Goal: Complete application form: Complete application form

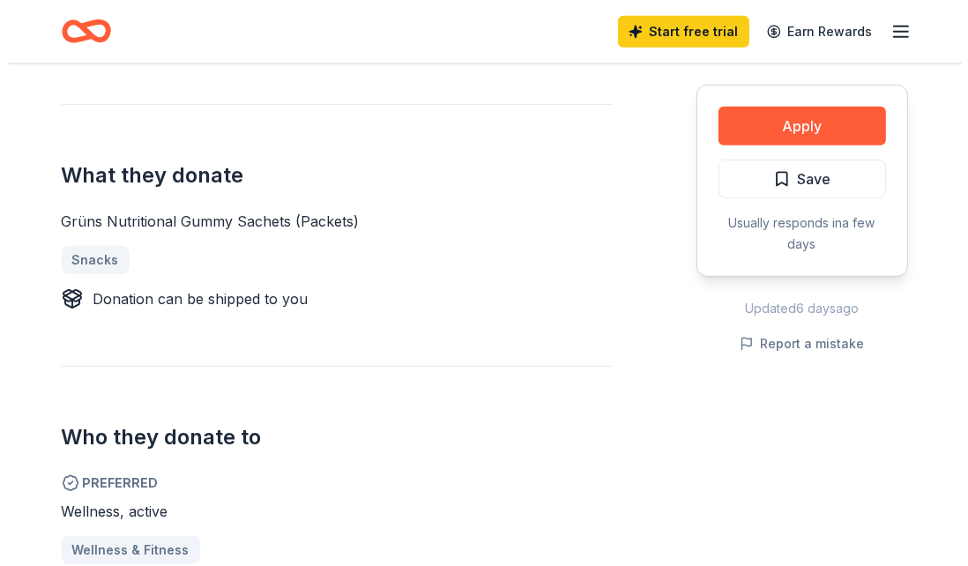
scroll to position [705, 0]
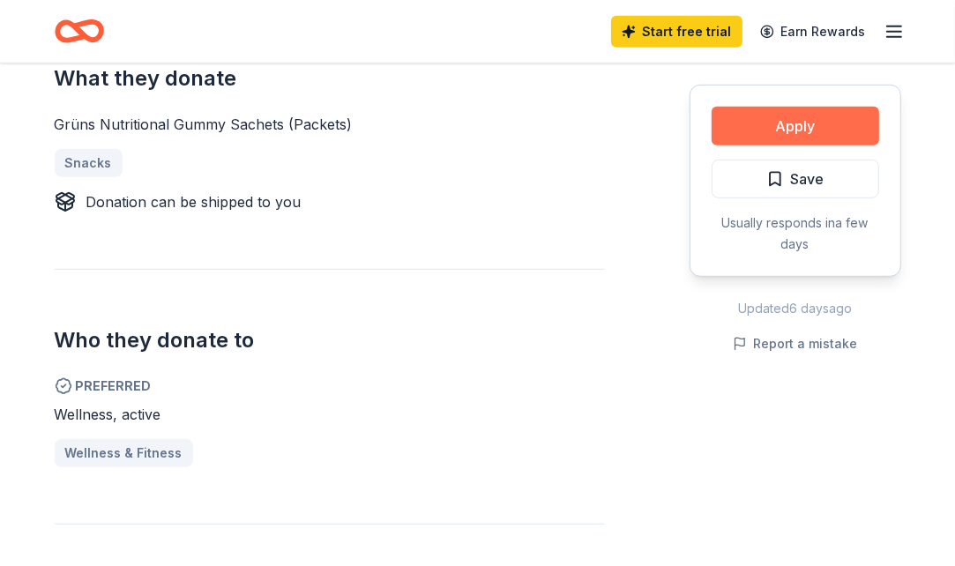
click at [774, 126] on button "Apply" at bounding box center [794, 126] width 167 height 39
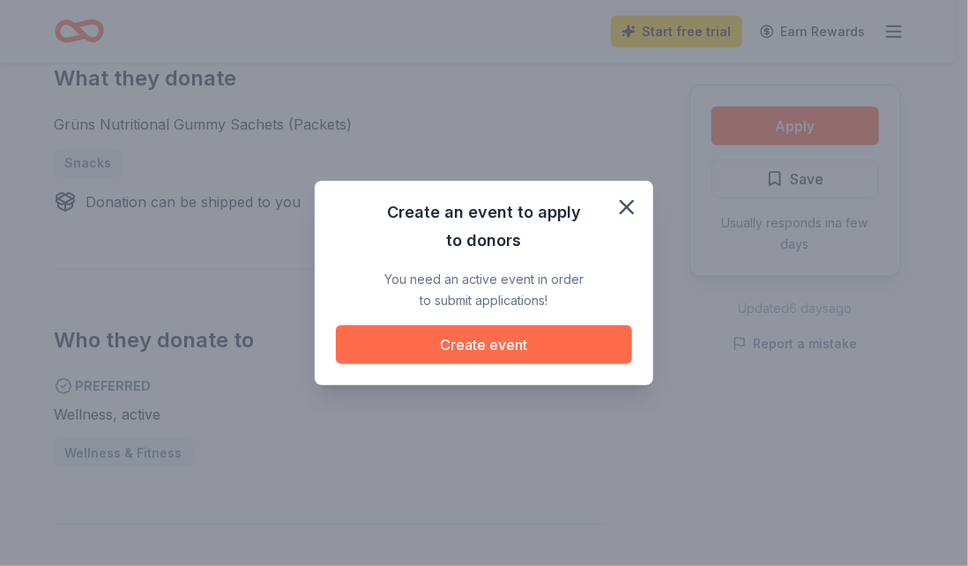
click at [525, 346] on button "Create event" at bounding box center [484, 344] width 296 height 39
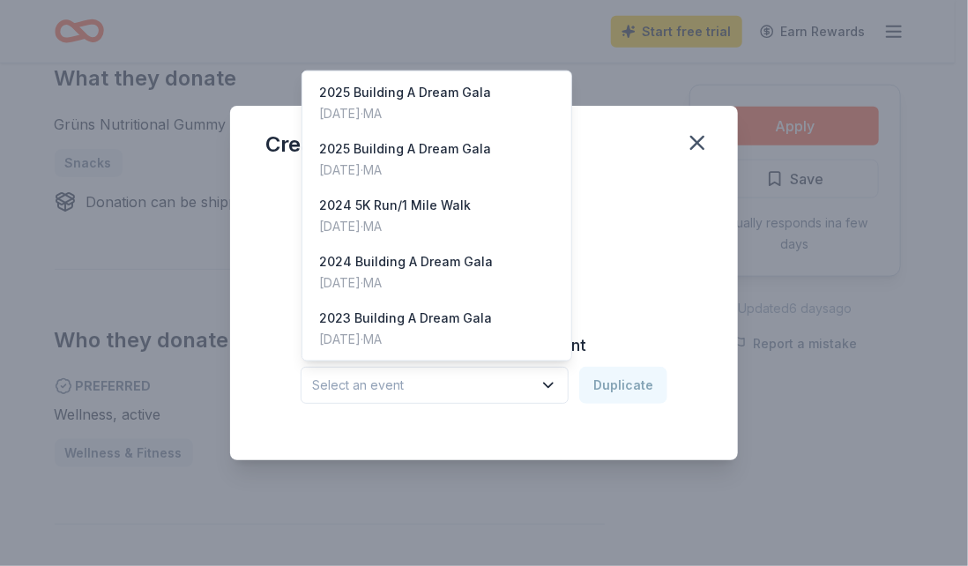
click at [553, 377] on icon "button" at bounding box center [548, 385] width 18 height 18
click at [448, 206] on div "2024 5K Run/1 Mile Walk" at bounding box center [396, 205] width 152 height 21
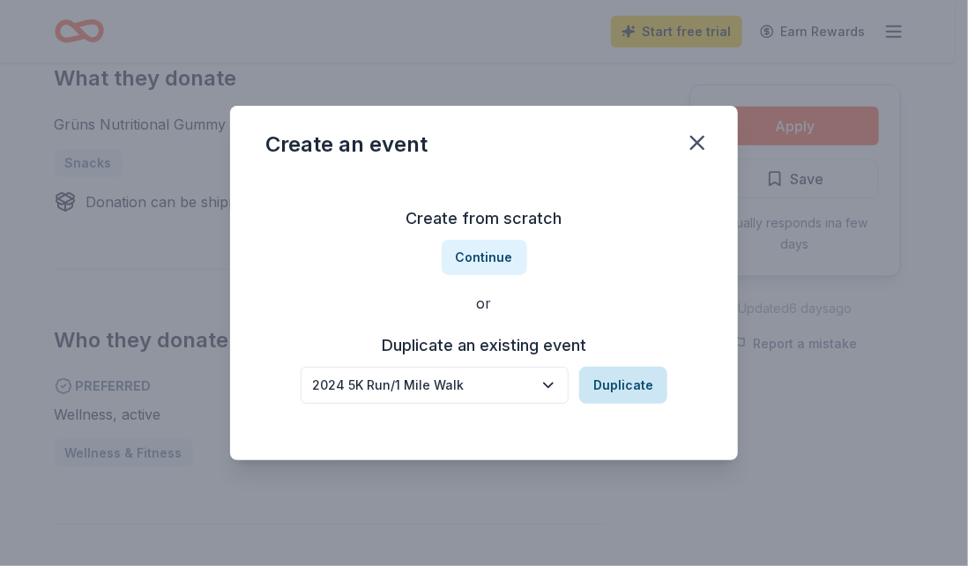
click at [641, 393] on button "Duplicate" at bounding box center [623, 385] width 88 height 37
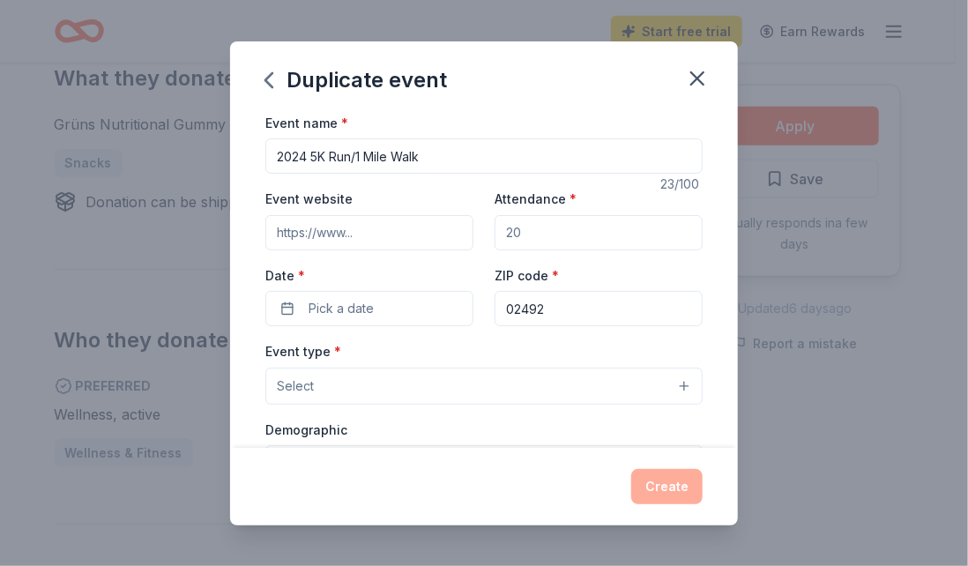
click at [300, 153] on input "2024 5K Run/1 Mile Walk" at bounding box center [483, 155] width 437 height 35
type input "2025 5K Run/1 Mile Walk"
drag, startPoint x: 533, startPoint y: 234, endPoint x: 505, endPoint y: 231, distance: 28.3
click at [503, 231] on input "Attendance *" at bounding box center [599, 232] width 208 height 35
type input "400"
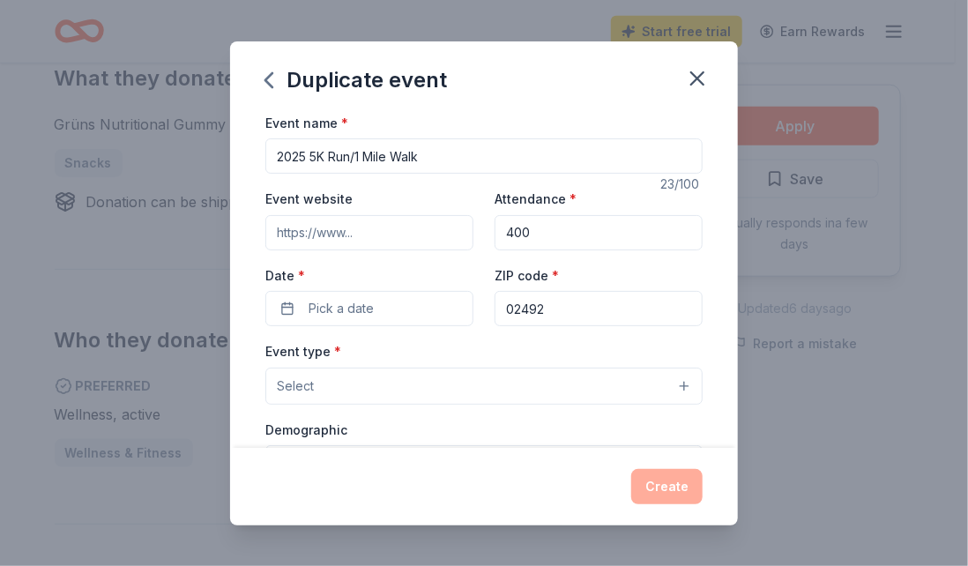
click at [250, 234] on div "Event name * 2025 5K Run/1 Mile Walk 23 /100 Event website Attendance * 400 Dat…" at bounding box center [484, 280] width 508 height 336
click at [293, 228] on input "Event website" at bounding box center [369, 232] width 208 height 35
click at [346, 315] on span "Pick a date" at bounding box center [341, 308] width 65 height 21
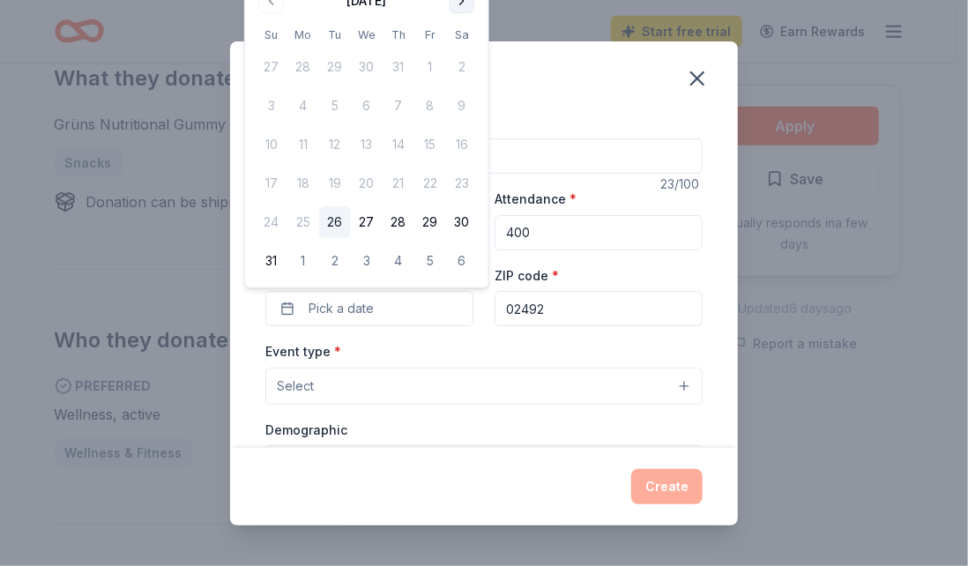
click at [460, 7] on button "Go to next month" at bounding box center [462, 1] width 25 height 25
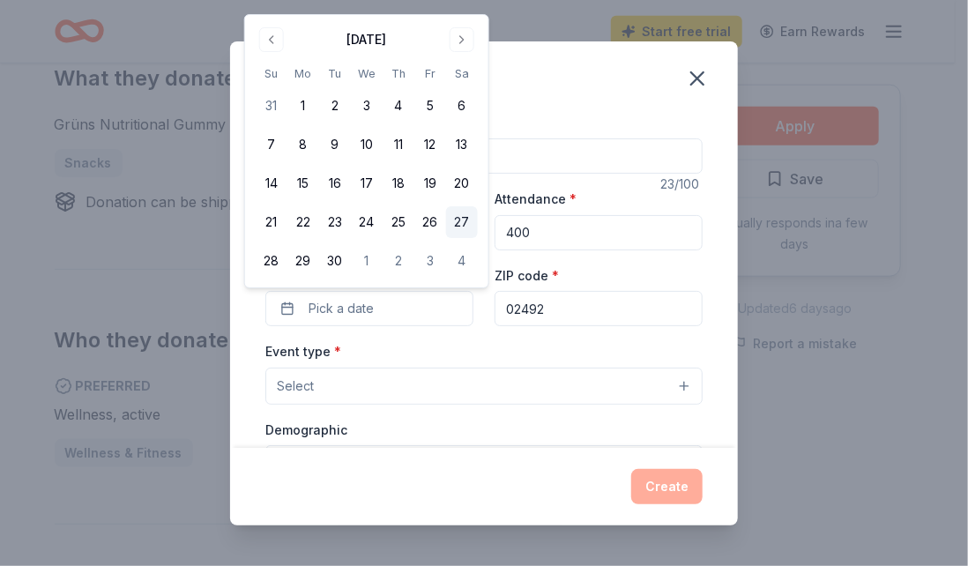
click at [462, 216] on button "27" at bounding box center [462, 222] width 32 height 32
click at [271, 258] on button "28" at bounding box center [272, 261] width 32 height 32
click at [678, 386] on button "Select" at bounding box center [483, 386] width 437 height 37
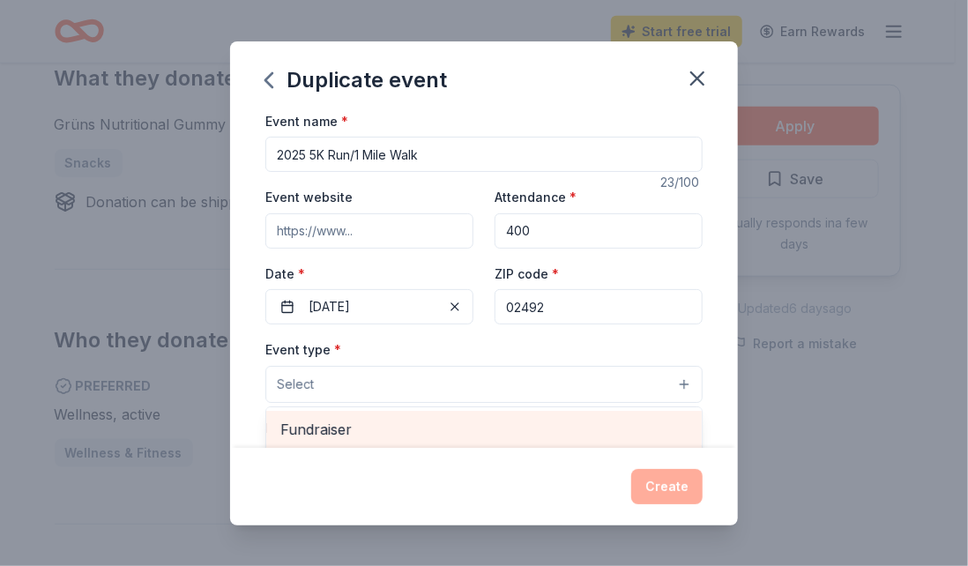
click at [536, 439] on span "Fundraiser" at bounding box center [483, 429] width 407 height 23
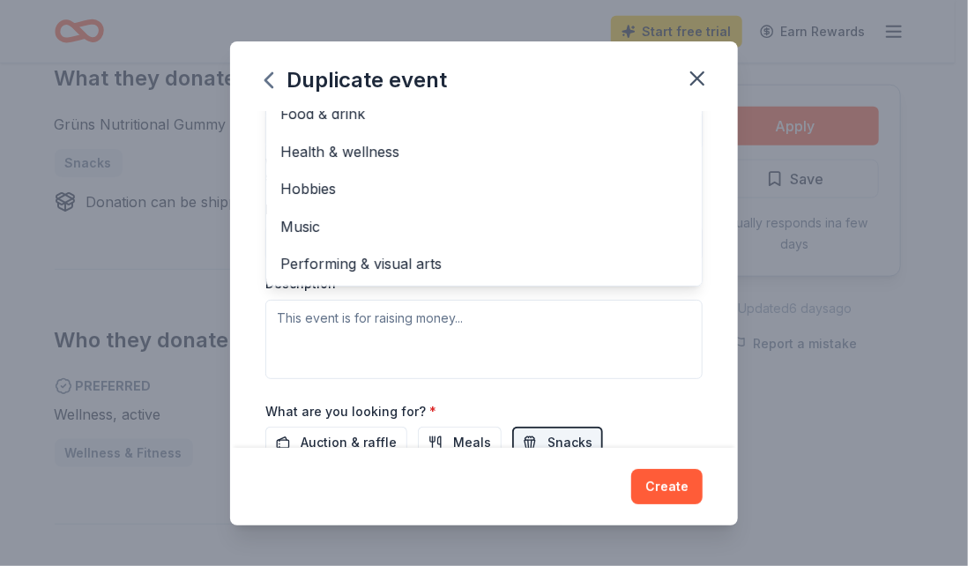
scroll to position [444, 0]
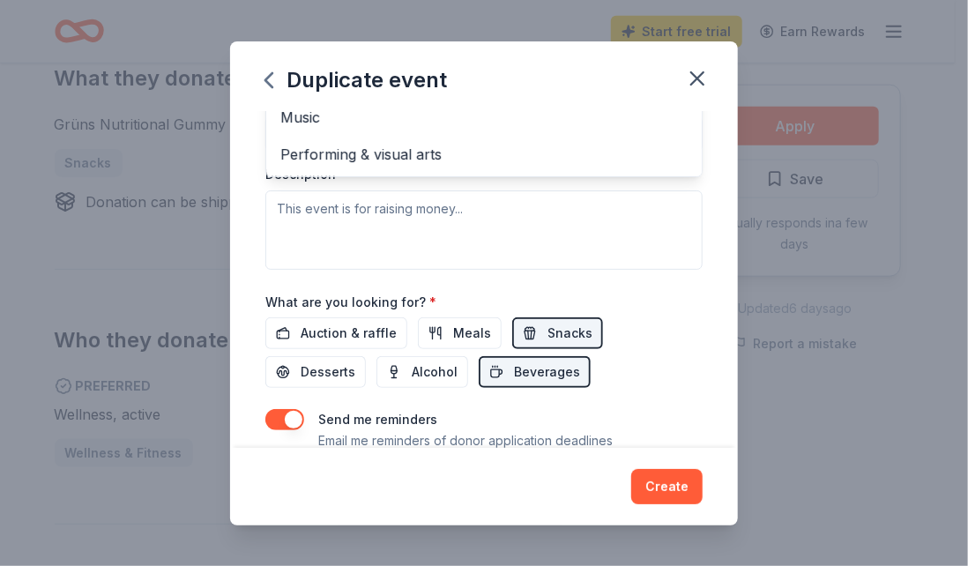
click at [539, 331] on div "Event name * 2025 5K Run/1 Mile Walk 23 /100 Event website Attendance * 400 Dat…" at bounding box center [483, 76] width 437 height 816
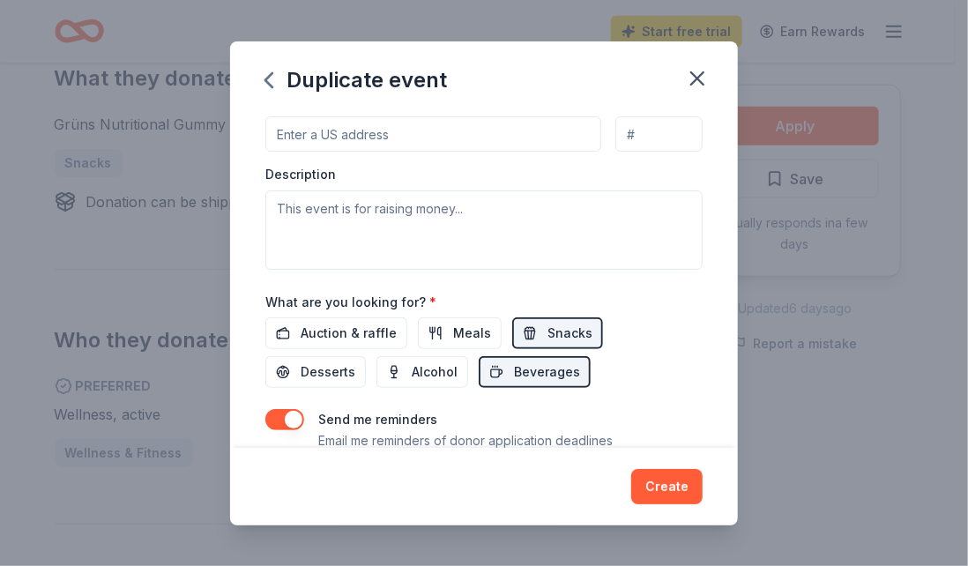
scroll to position [108, 0]
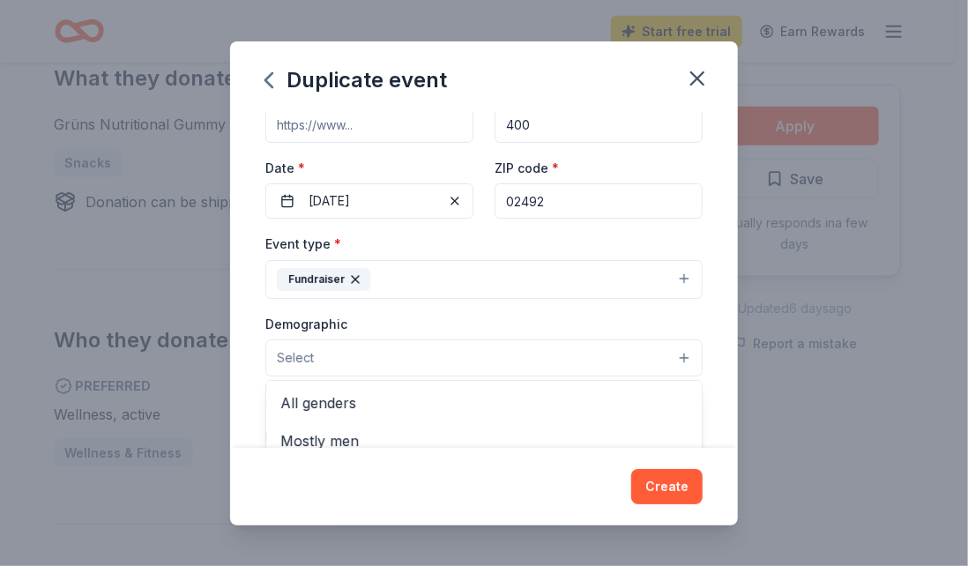
click at [666, 357] on button "Select" at bounding box center [483, 357] width 437 height 37
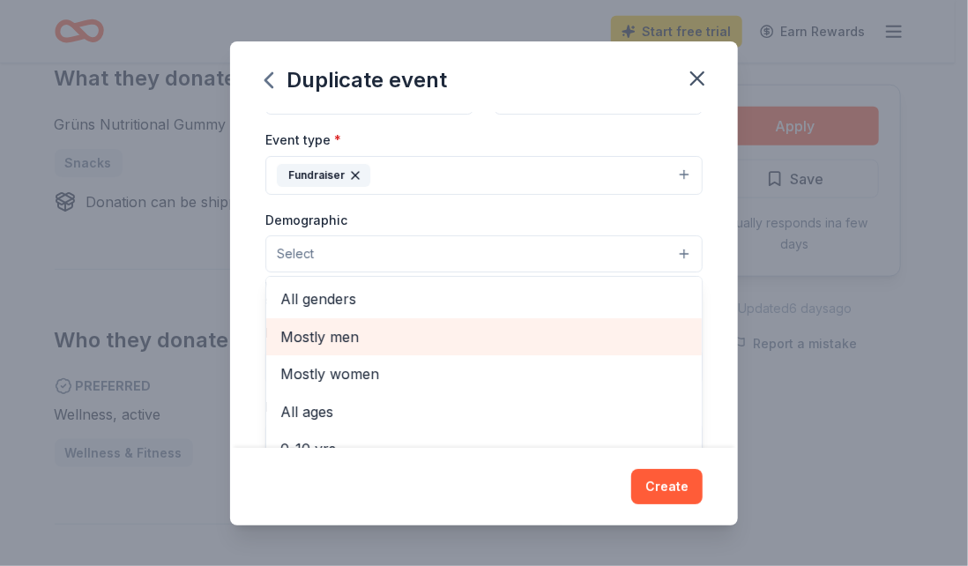
scroll to position [372, 0]
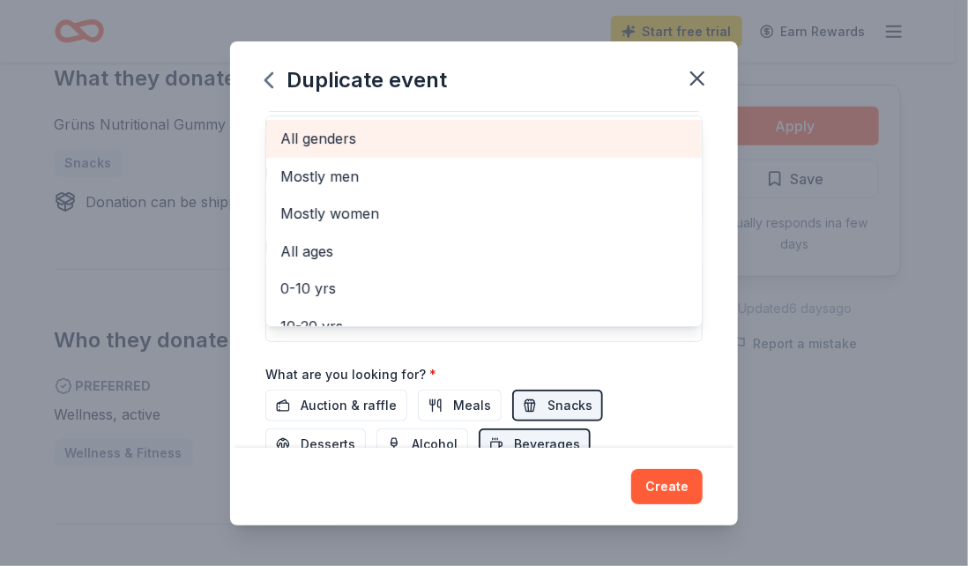
click at [334, 138] on span "All genders" at bounding box center [483, 138] width 407 height 23
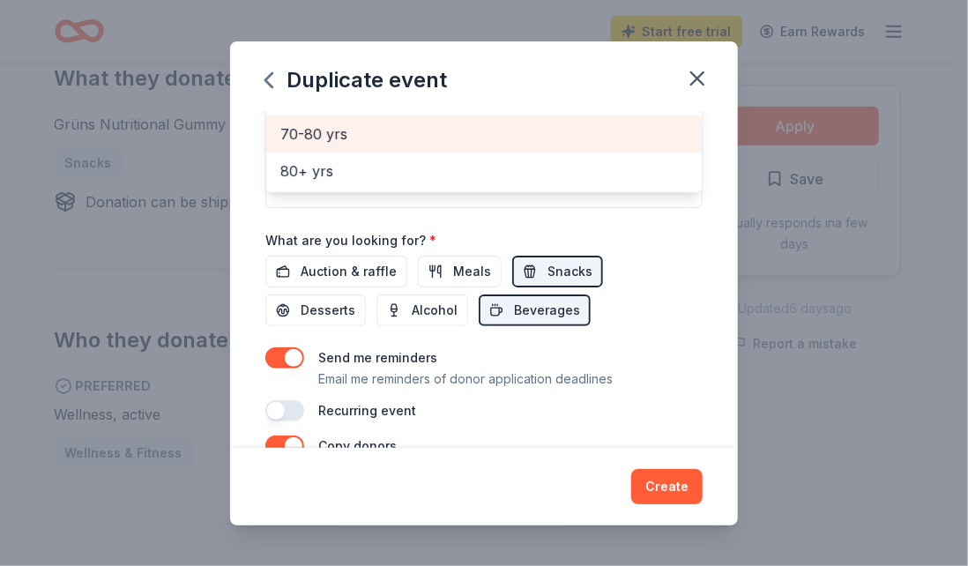
scroll to position [636, 0]
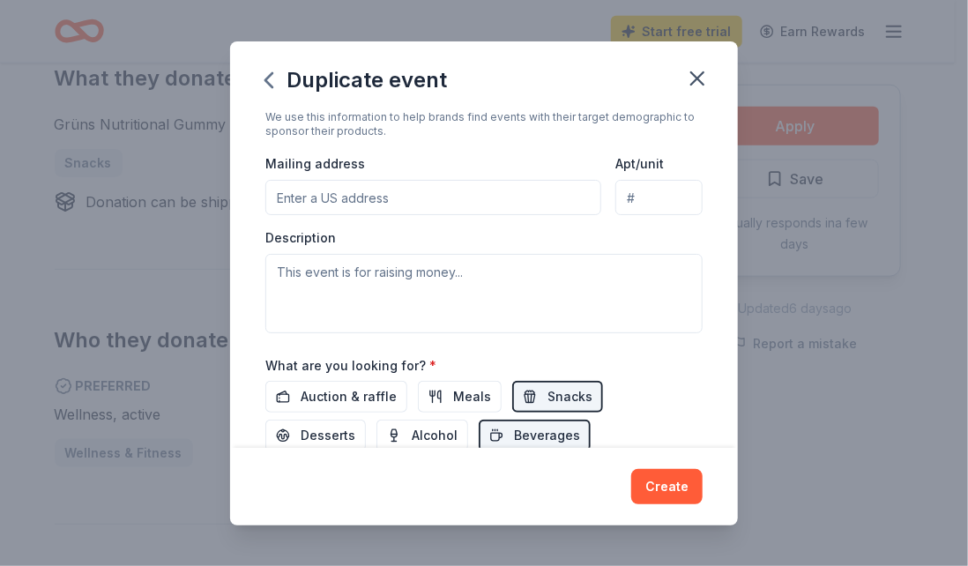
scroll to position [275, 0]
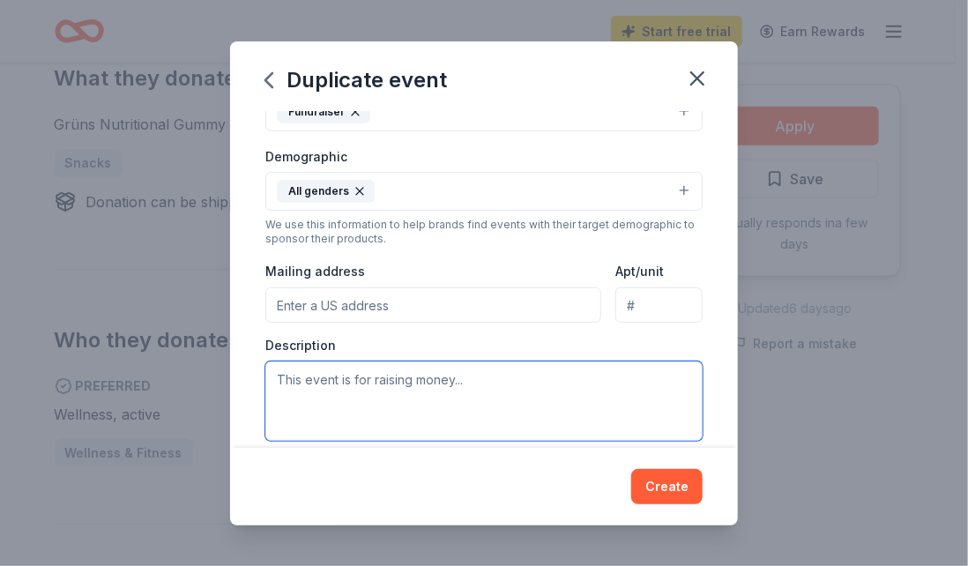
click at [404, 392] on textarea at bounding box center [483, 400] width 437 height 79
type textarea "f"
type textarea "T"
click at [615, 381] on textarea "The [PERSON_NAME] River 5K Run/1 [GEOGRAPHIC_DATA] is an annual event," at bounding box center [483, 400] width 437 height 79
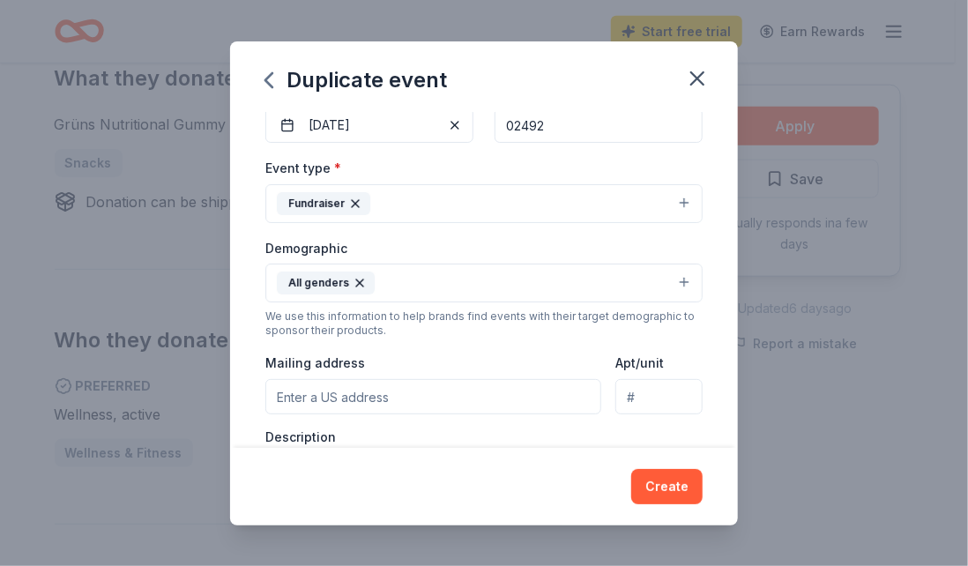
scroll to position [0, 0]
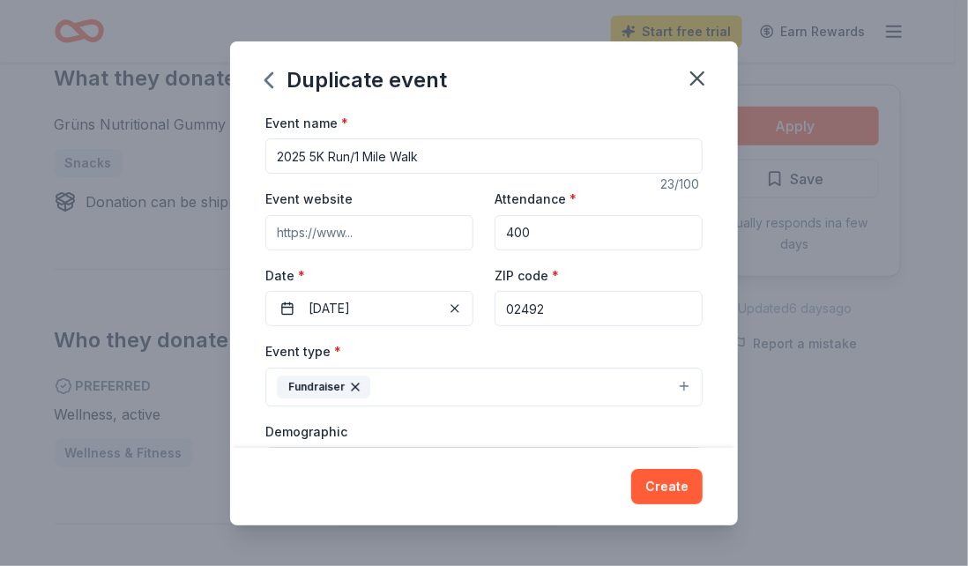
type textarea "The [PERSON_NAME] River 5K Run/1 Mile Walk is an annual event, which helps rais…"
click at [322, 237] on input "Event website" at bounding box center [369, 232] width 208 height 35
paste input "[URL][DOMAIN_NAME]"
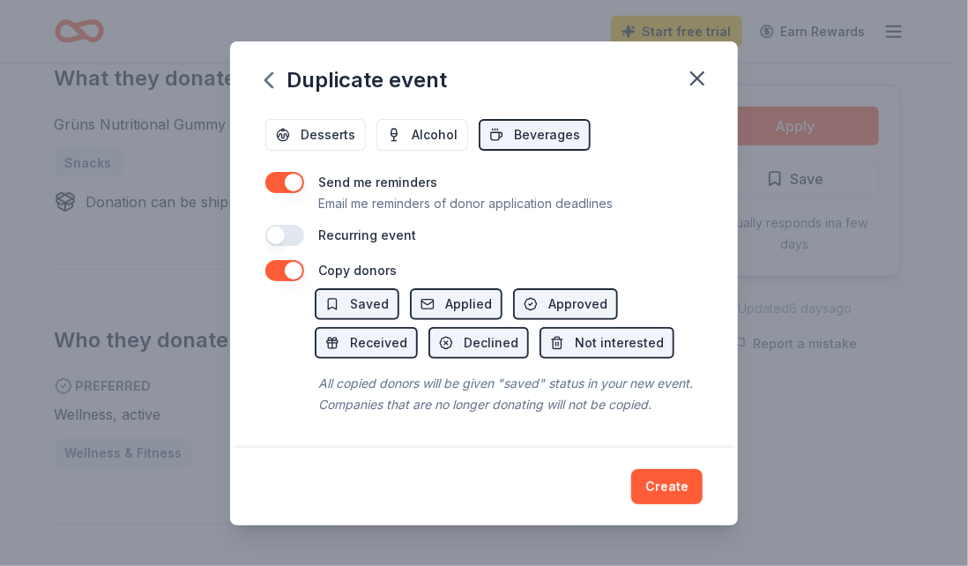
scroll to position [703, 0]
type input "[URL][DOMAIN_NAME]"
click at [294, 172] on button "button" at bounding box center [284, 182] width 39 height 21
click at [297, 260] on button "button" at bounding box center [284, 270] width 39 height 21
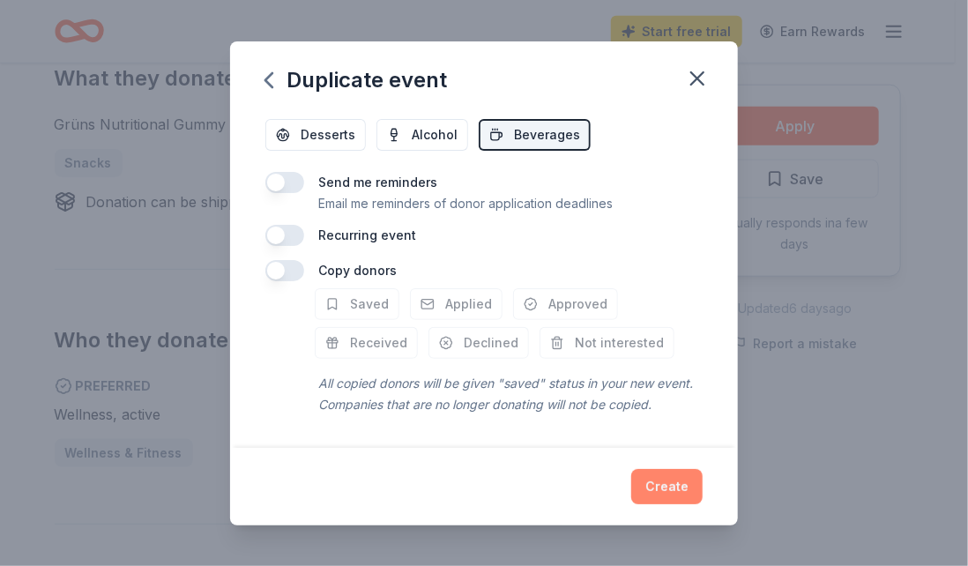
click at [669, 488] on button "Create" at bounding box center [666, 486] width 71 height 35
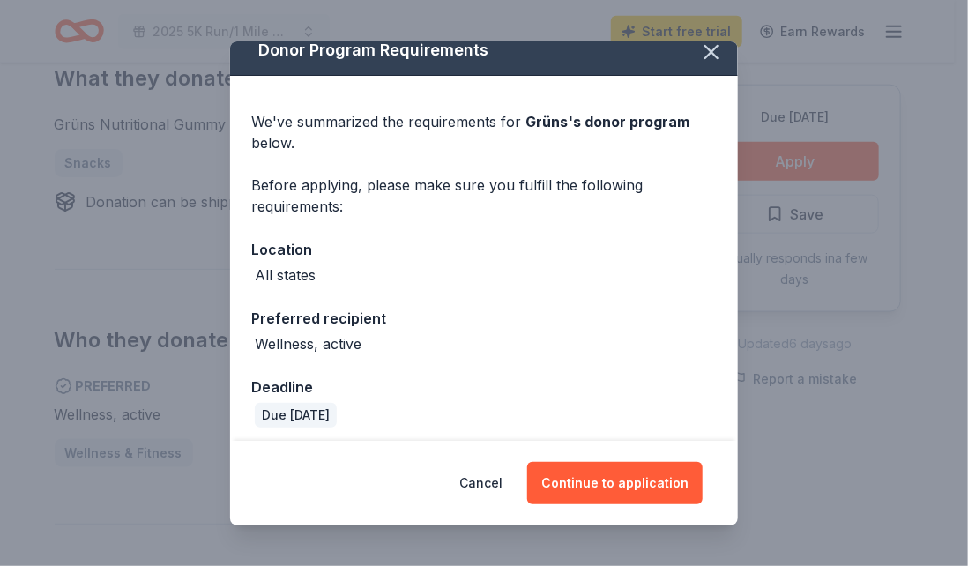
scroll to position [23, 0]
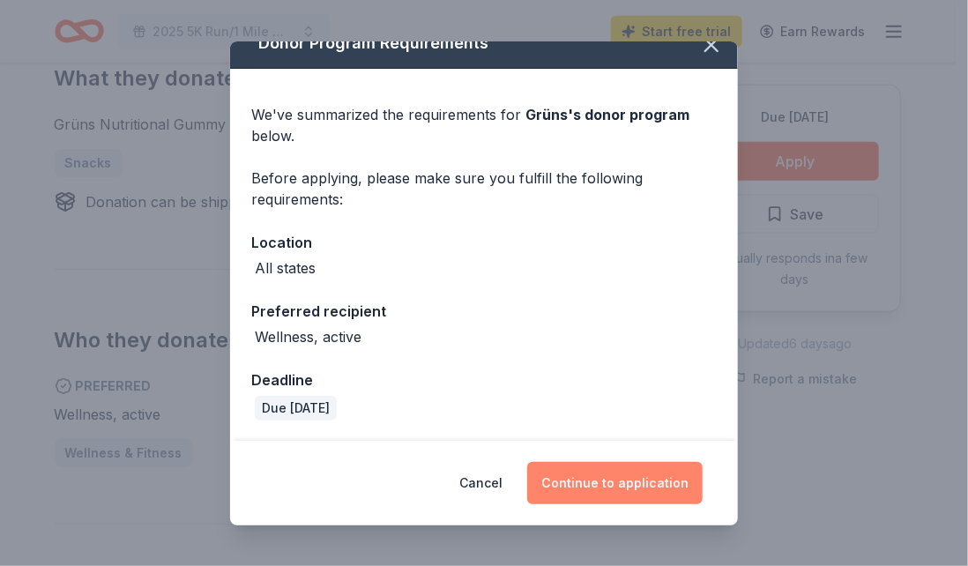
click at [651, 489] on button "Continue to application" at bounding box center [614, 483] width 175 height 42
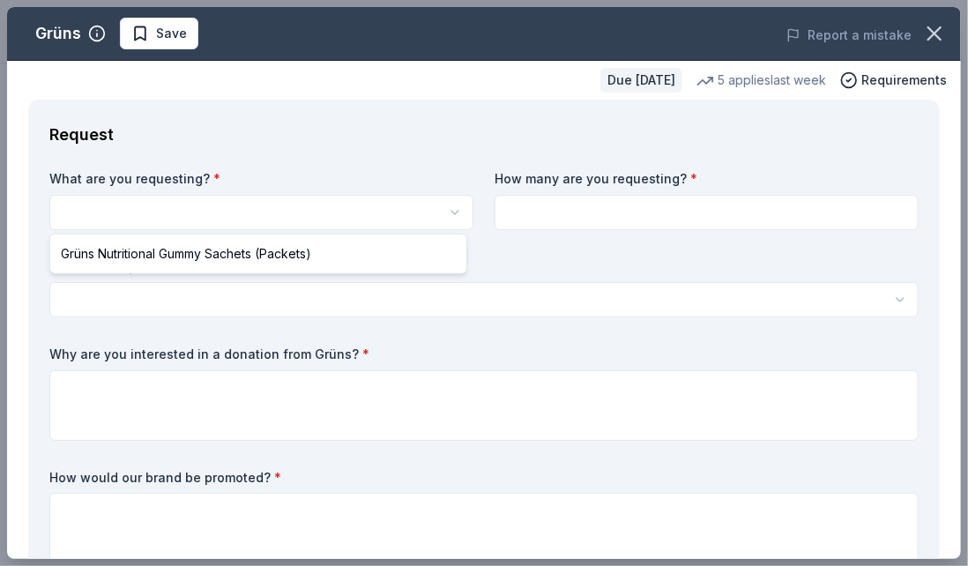
scroll to position [0, 0]
click at [450, 219] on html "2025 5K Run/1 Mile Walk Save Apply Due [DATE] Share Grüns New 5 applies last we…" at bounding box center [484, 283] width 968 height 566
select select "Grüns Nutritional Gummy Sachets (Packets)"
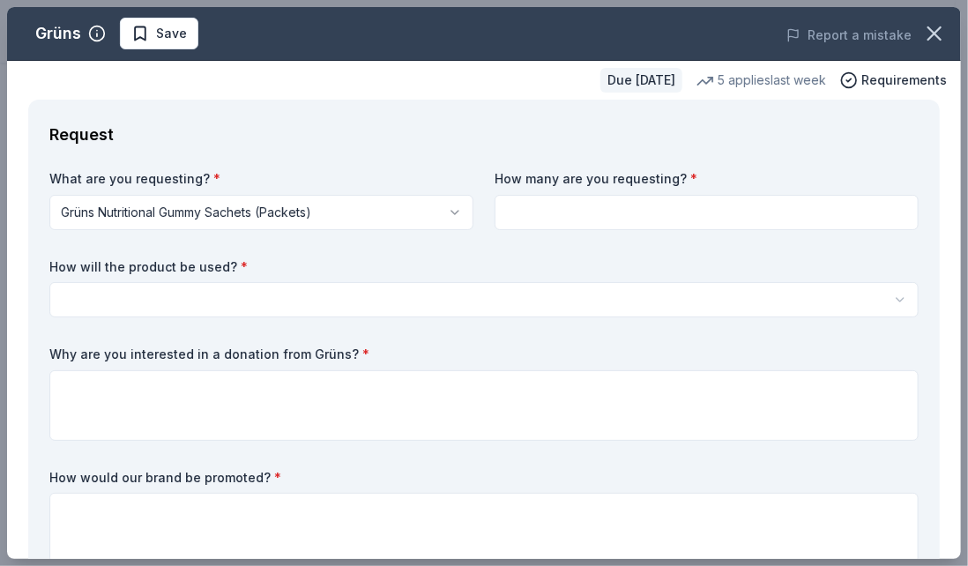
click at [605, 204] on input at bounding box center [707, 212] width 424 height 35
type input "200"
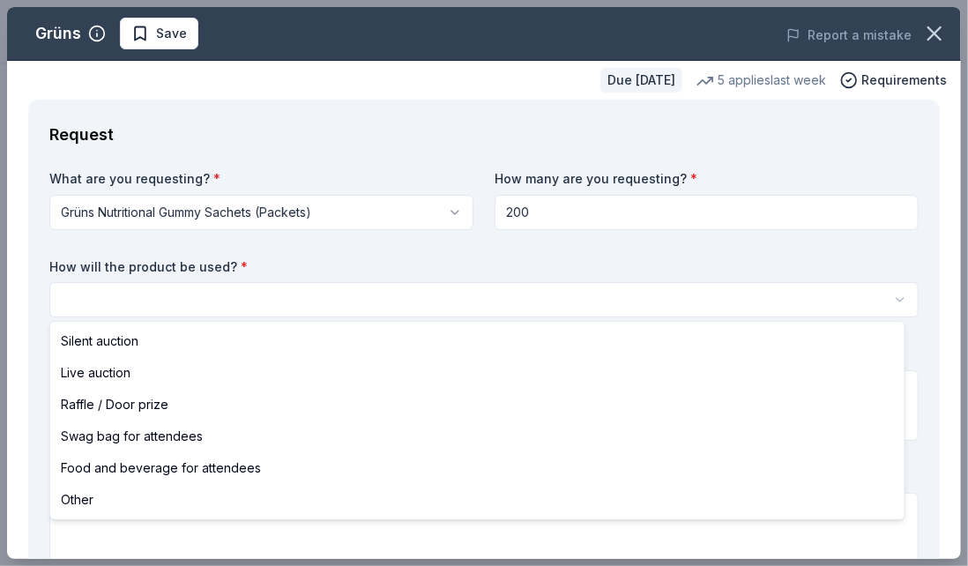
click at [131, 304] on html "2025 5K Run/1 Mile Walk Save Apply Due [DATE] Share Grüns New 5 applies last we…" at bounding box center [484, 283] width 968 height 566
select select "swagBag"
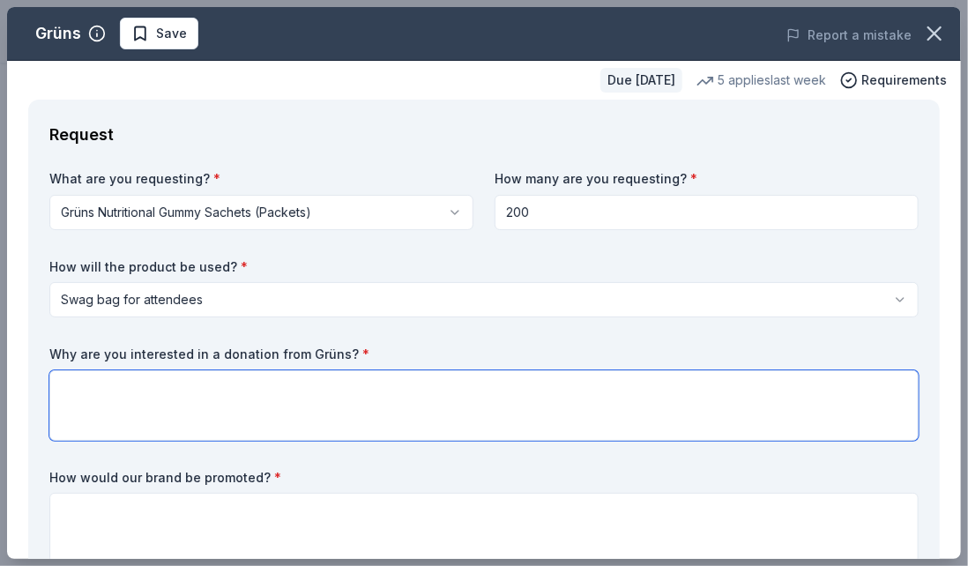
click at [123, 389] on textarea at bounding box center [483, 405] width 869 height 71
type textarea "T"
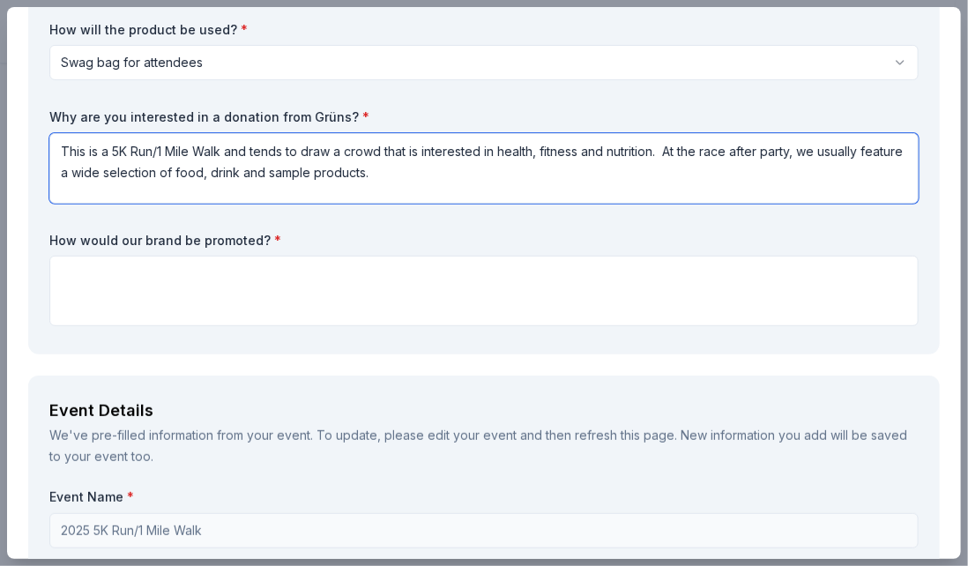
scroll to position [264, 0]
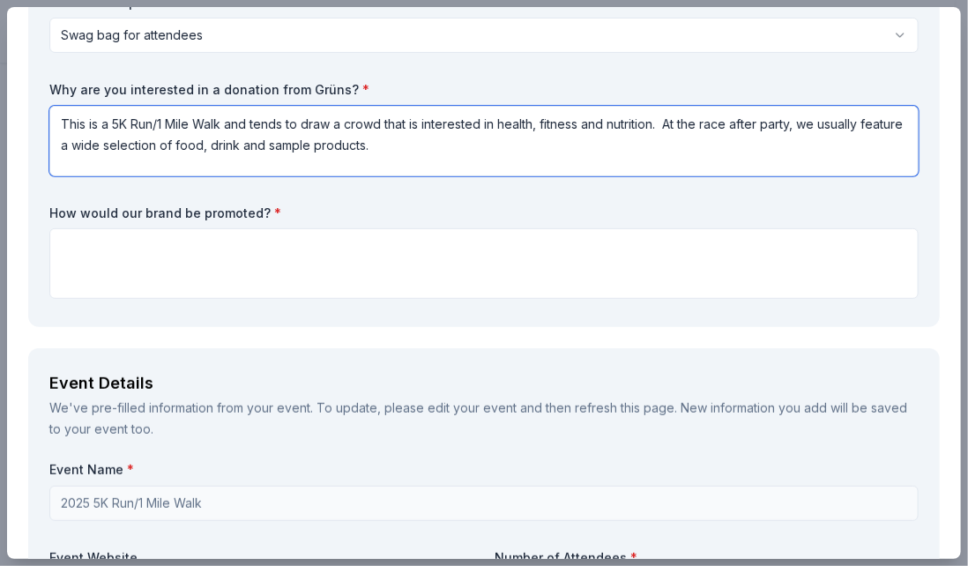
type textarea "This is a 5K Run/1 Mile Walk and tends to draw a crowd that is interested in he…"
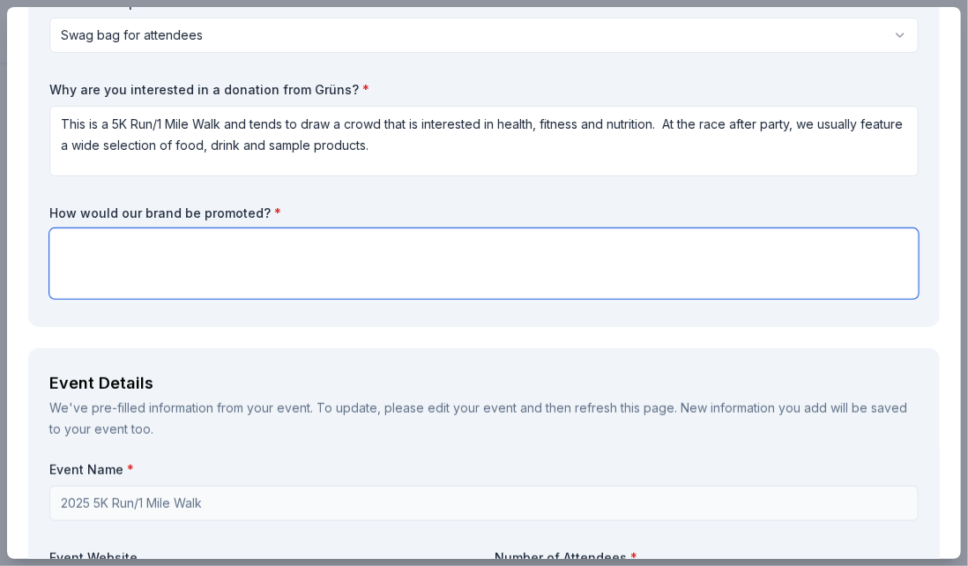
click at [144, 257] on textarea at bounding box center [483, 263] width 869 height 71
click at [469, 249] on textarea "Through signage and shout outs at the event as well as in social media and our …" at bounding box center [483, 263] width 869 height 71
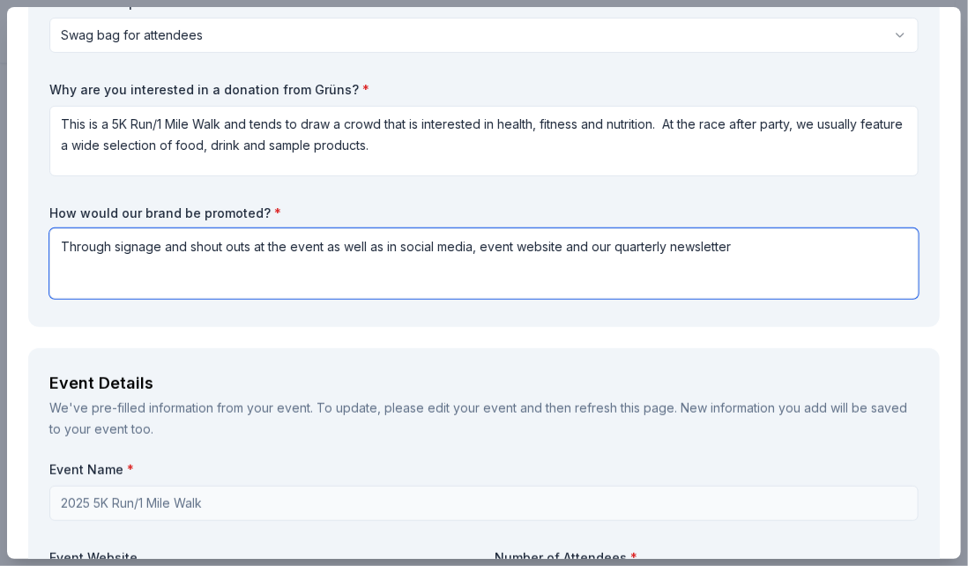
click at [737, 242] on textarea "Through signage and shout outs at the event as well as in social media, event w…" at bounding box center [483, 263] width 869 height 71
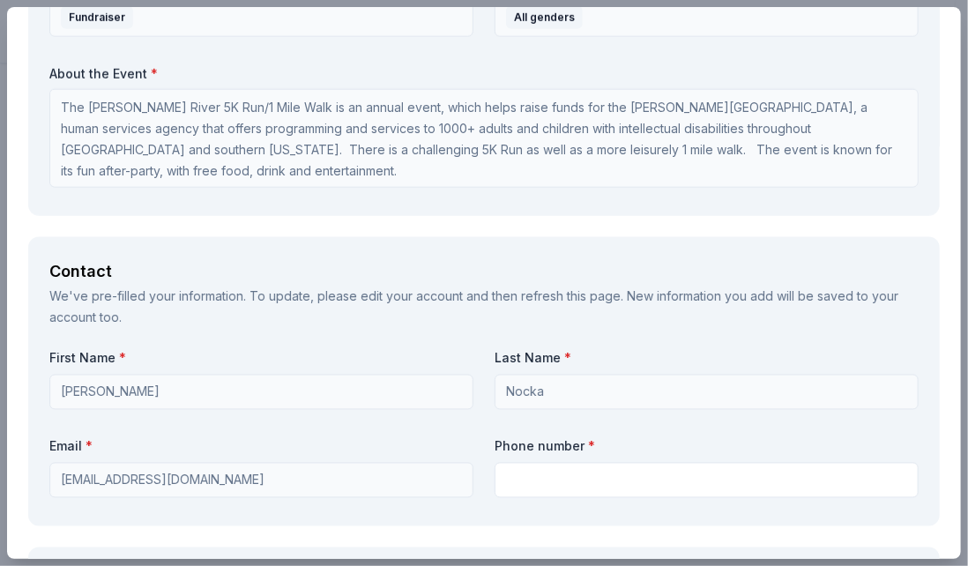
scroll to position [1146, 0]
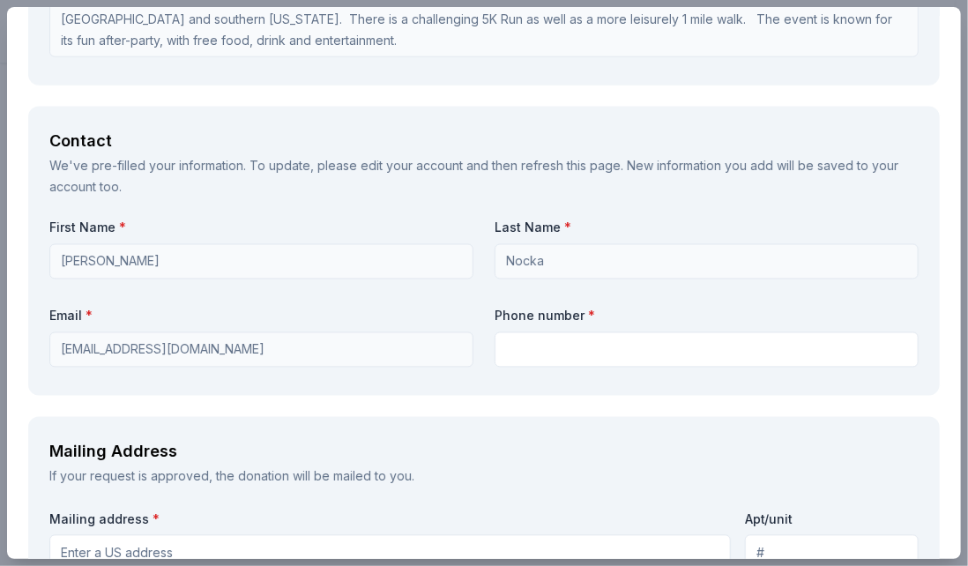
type textarea "Through signage and shout outs at the event as well as in social media, event w…"
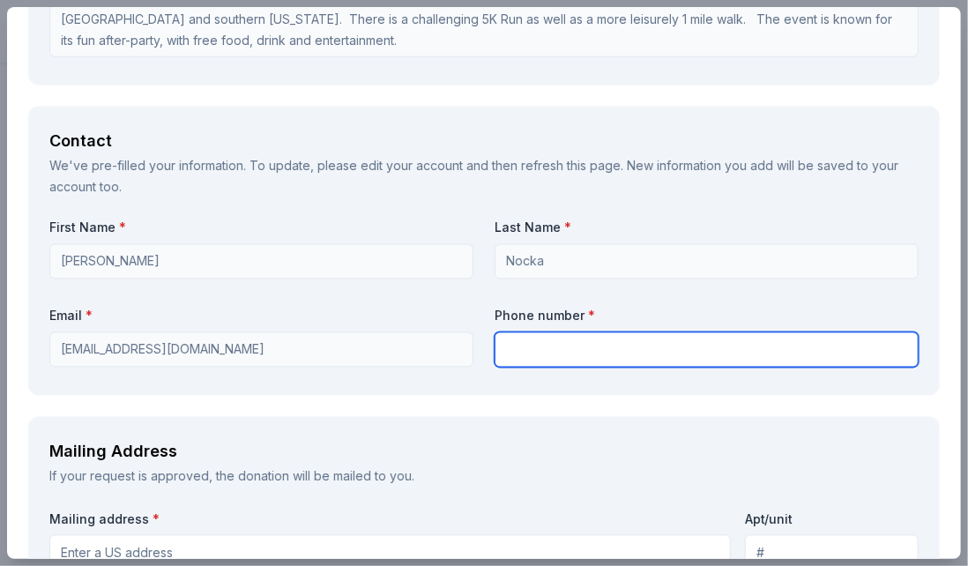
click at [547, 350] on input "text" at bounding box center [707, 349] width 424 height 35
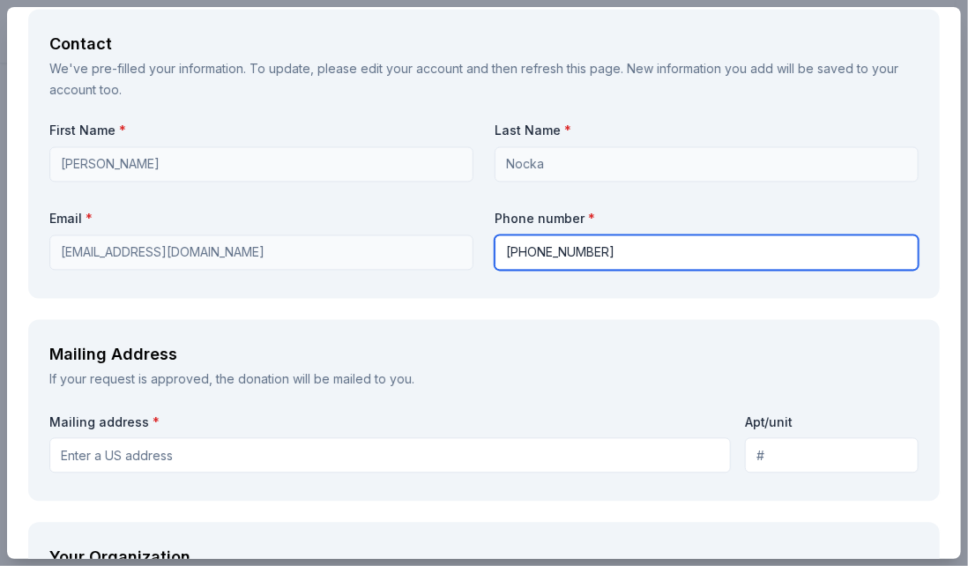
scroll to position [1410, 0]
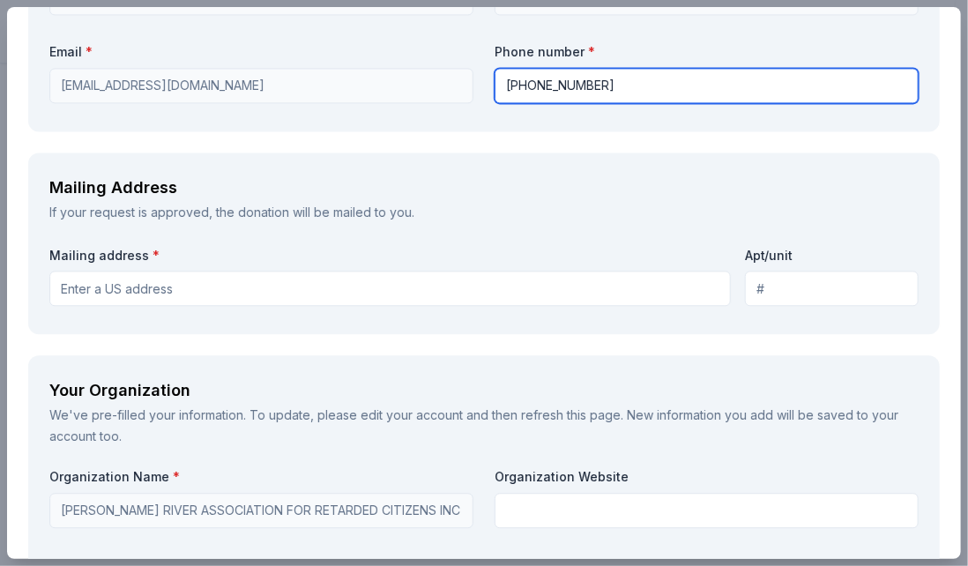
type input "[PHONE_NUMBER]"
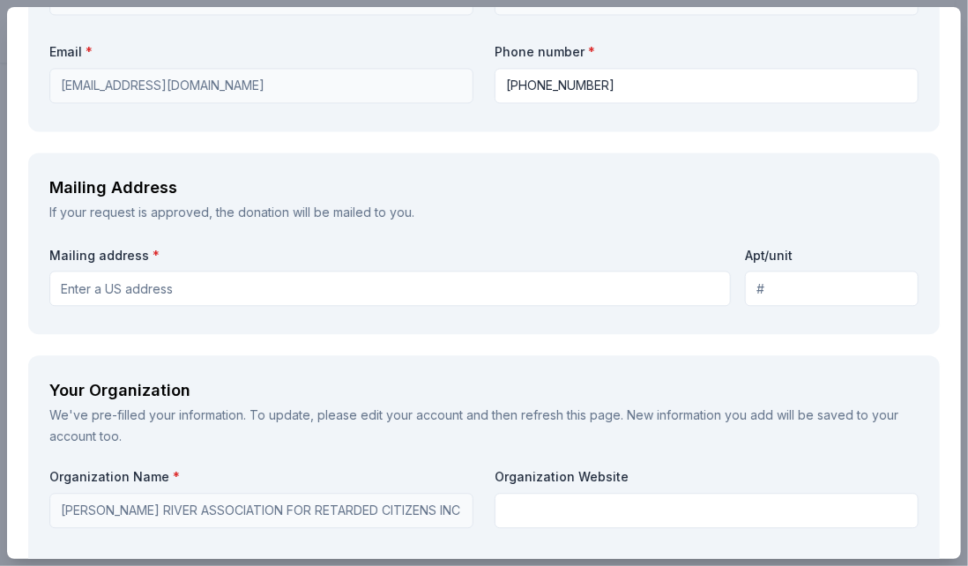
click at [159, 291] on input "Mailing address *" at bounding box center [389, 288] width 681 height 35
type input "[STREET_ADDRESS]"
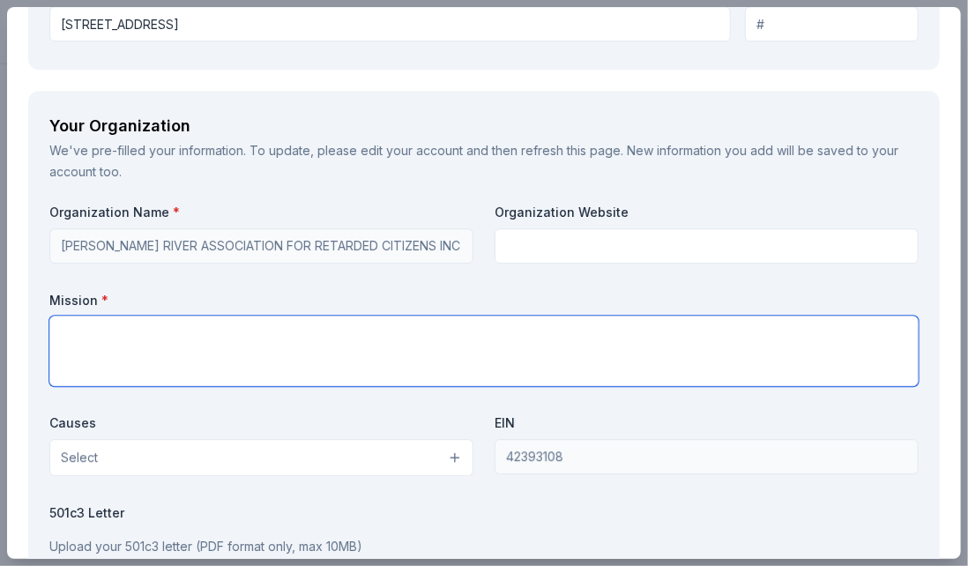
click at [472, 350] on textarea at bounding box center [483, 351] width 869 height 71
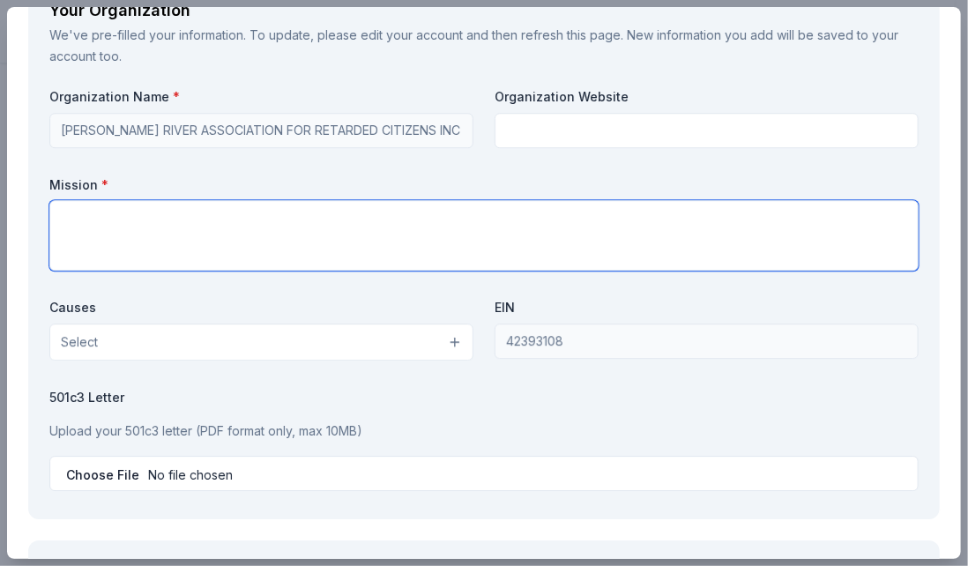
scroll to position [1748, 0]
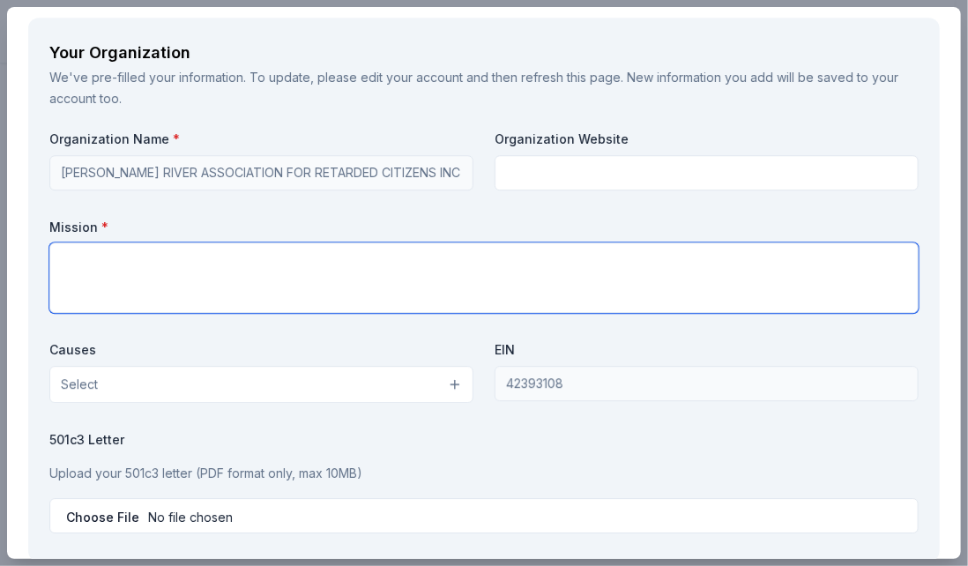
click at [171, 272] on textarea at bounding box center [483, 277] width 869 height 71
paste textarea "To empower and support people with developmental disabilities by offering high-…"
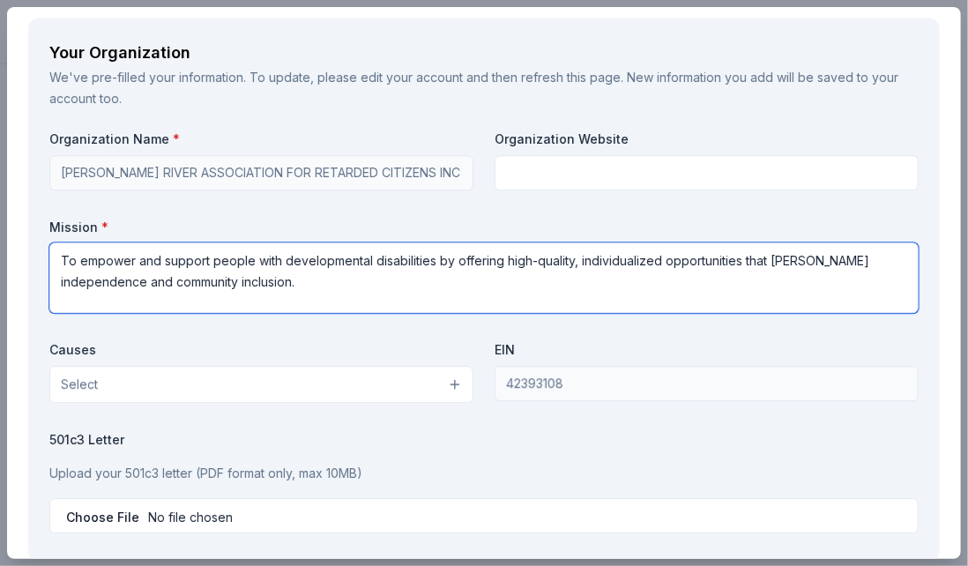
type textarea "To empower and support people with developmental disabilities by offering high-…"
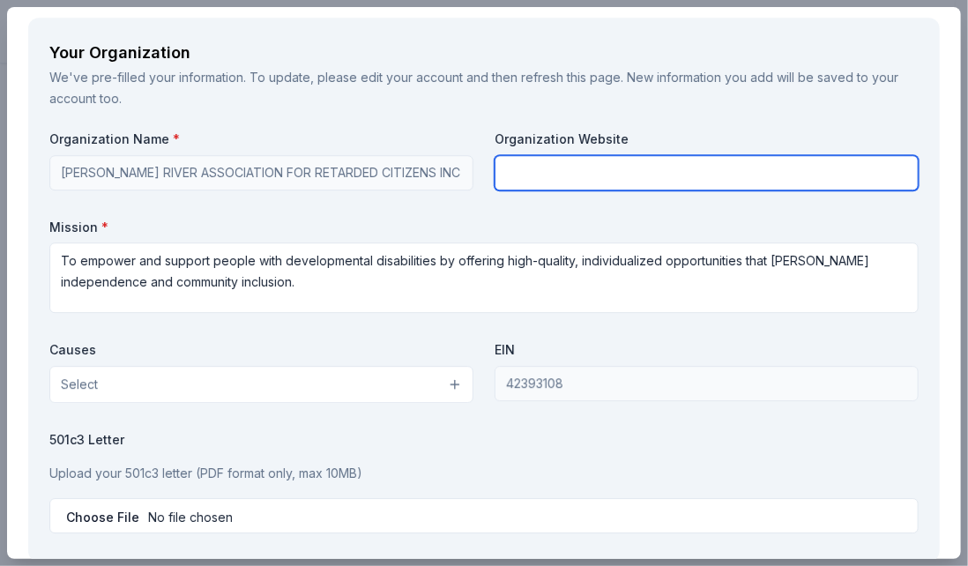
click at [522, 165] on input "text" at bounding box center [707, 172] width 424 height 35
paste input "[URL][DOMAIN_NAME]"
type input "[URL][DOMAIN_NAME]"
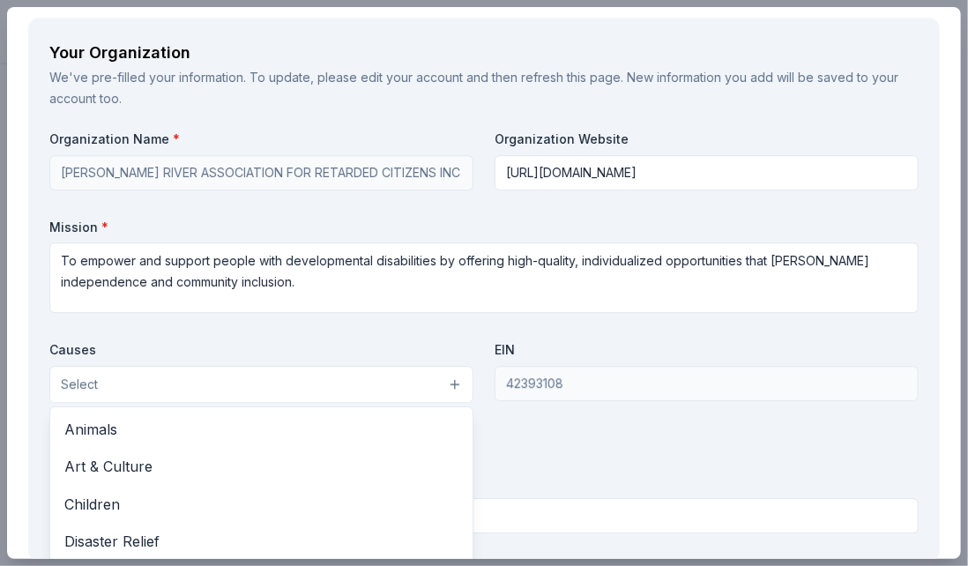
click at [153, 383] on button "Select" at bounding box center [261, 384] width 424 height 37
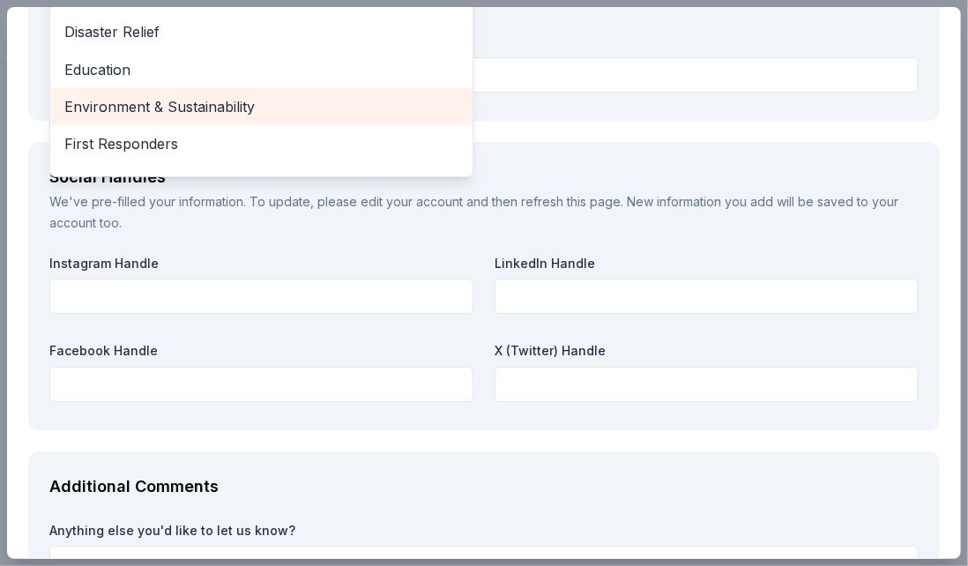
scroll to position [0, 0]
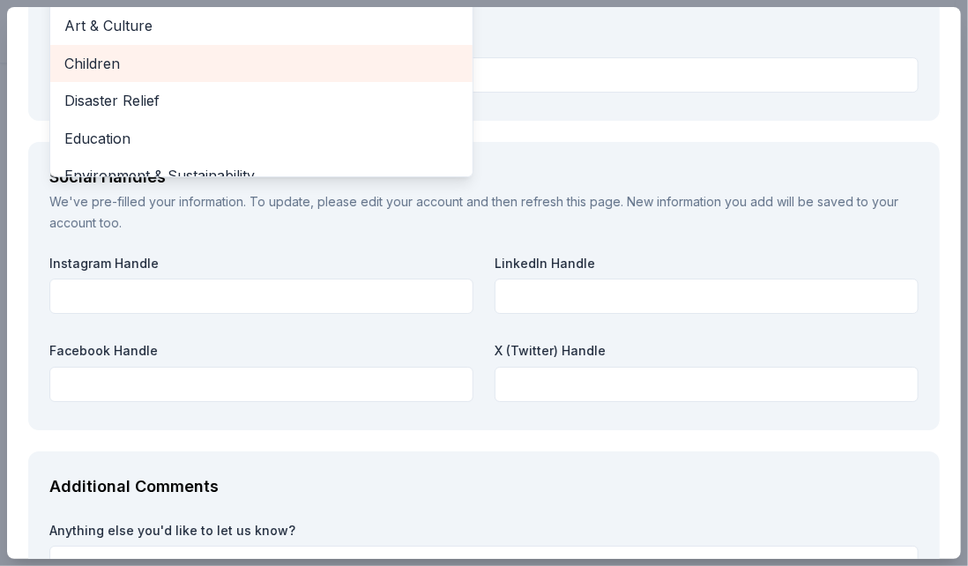
click at [123, 62] on span "Children" at bounding box center [261, 63] width 394 height 23
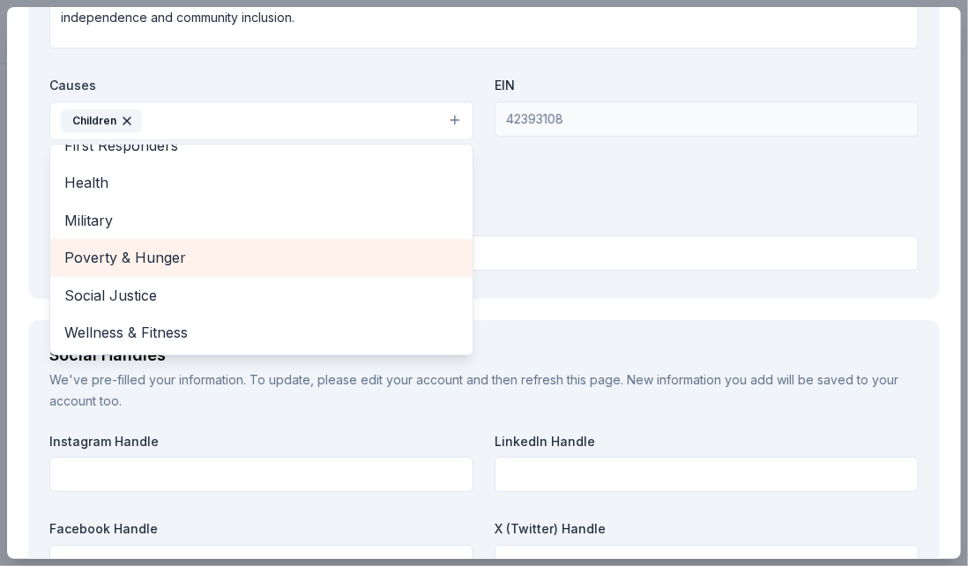
scroll to position [120, 0]
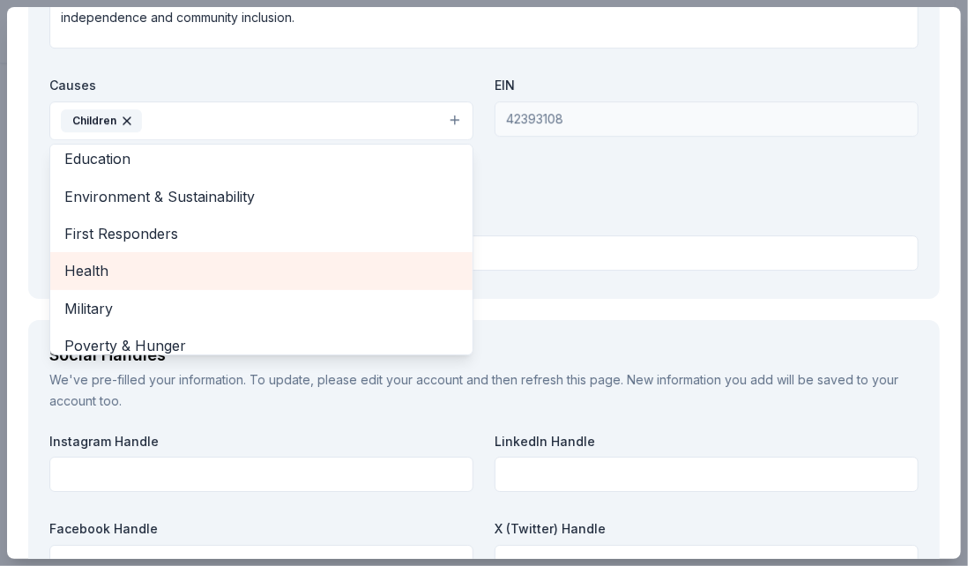
click at [115, 269] on span "Health" at bounding box center [261, 270] width 394 height 23
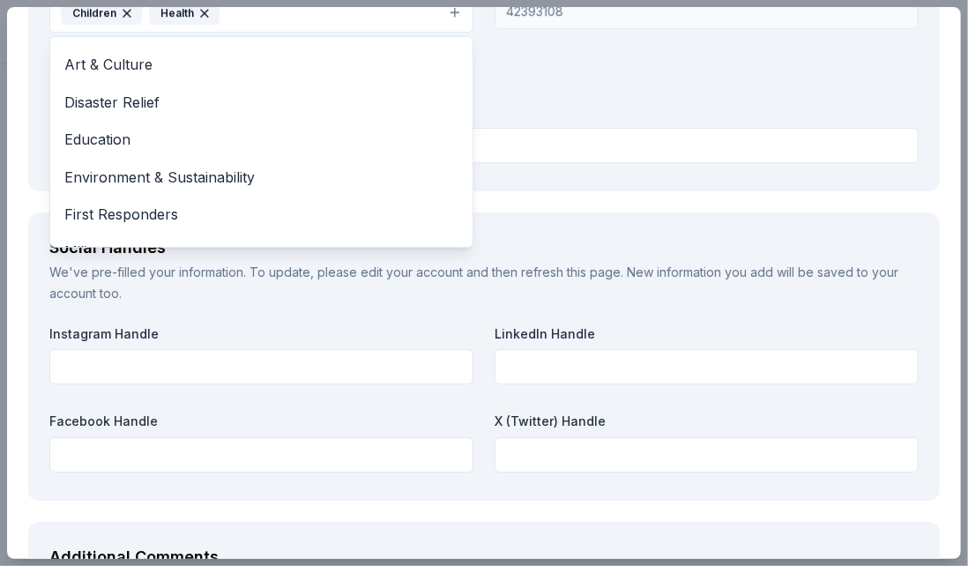
scroll to position [2013, 0]
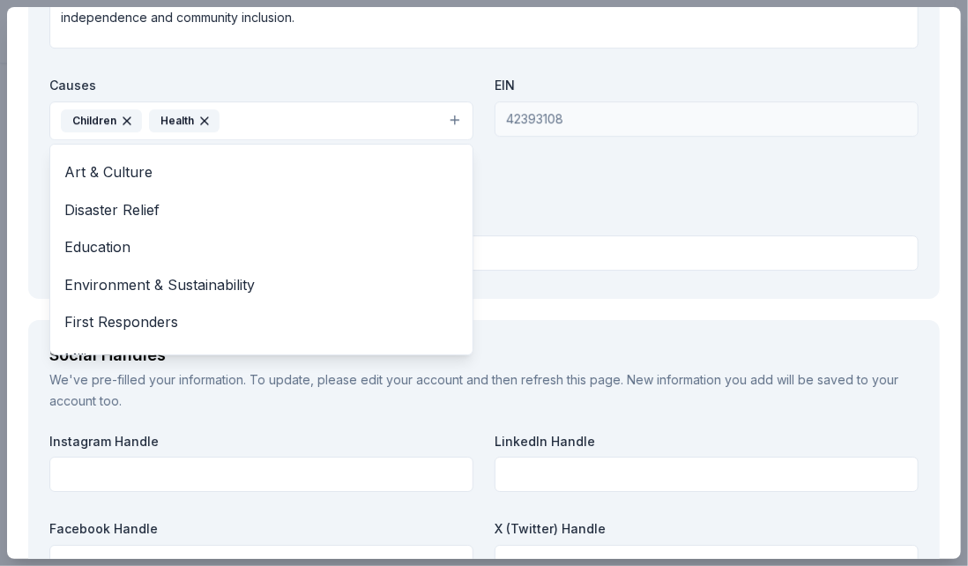
click at [567, 158] on div "Organization Name * [PERSON_NAME] RIVER ASSOCIATION FOR RETARDED CITIZENS INC O…" at bounding box center [483, 71] width 869 height 411
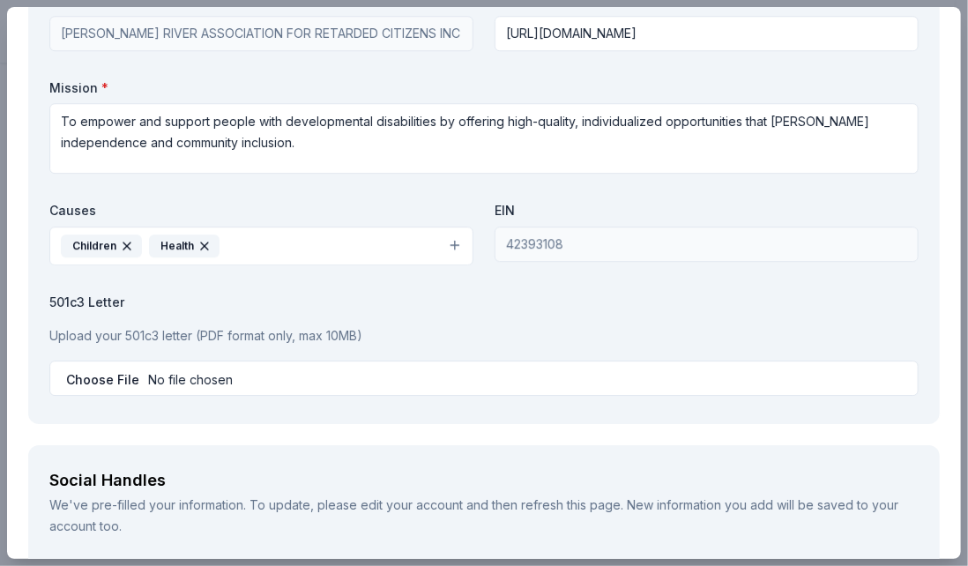
scroll to position [1748, 0]
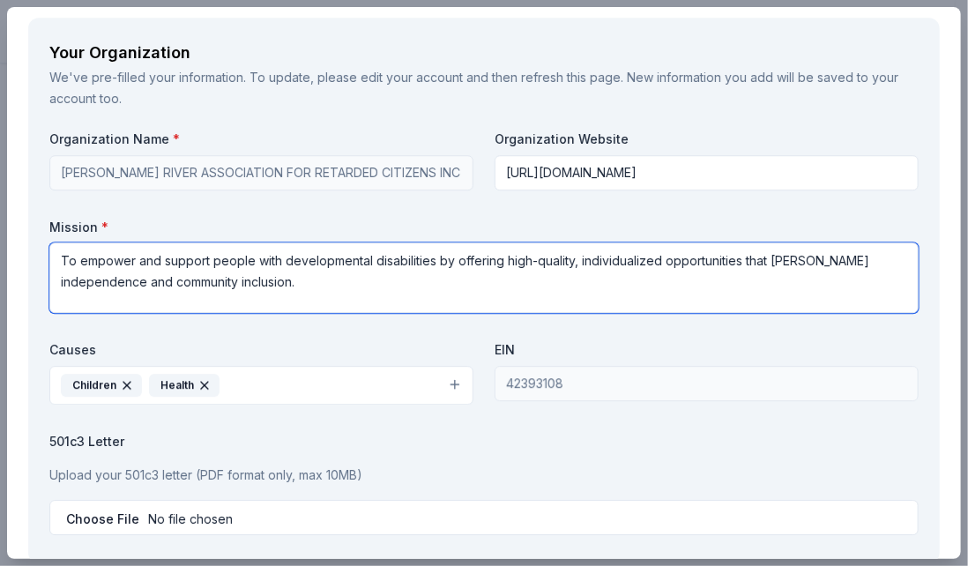
click at [270, 295] on textarea "To empower and support people with developmental disabilities by offering high-…" at bounding box center [483, 277] width 869 height 71
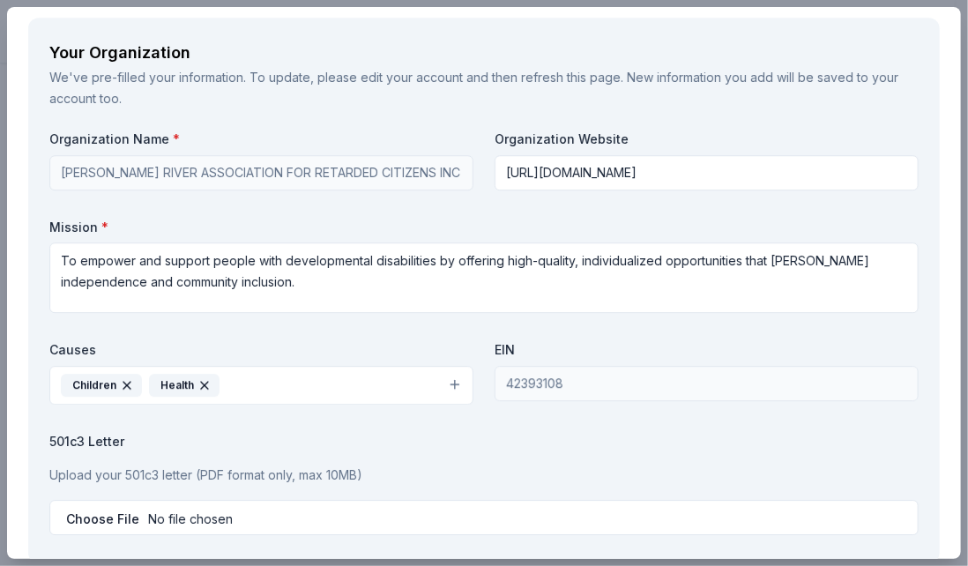
scroll to position [1924, 0]
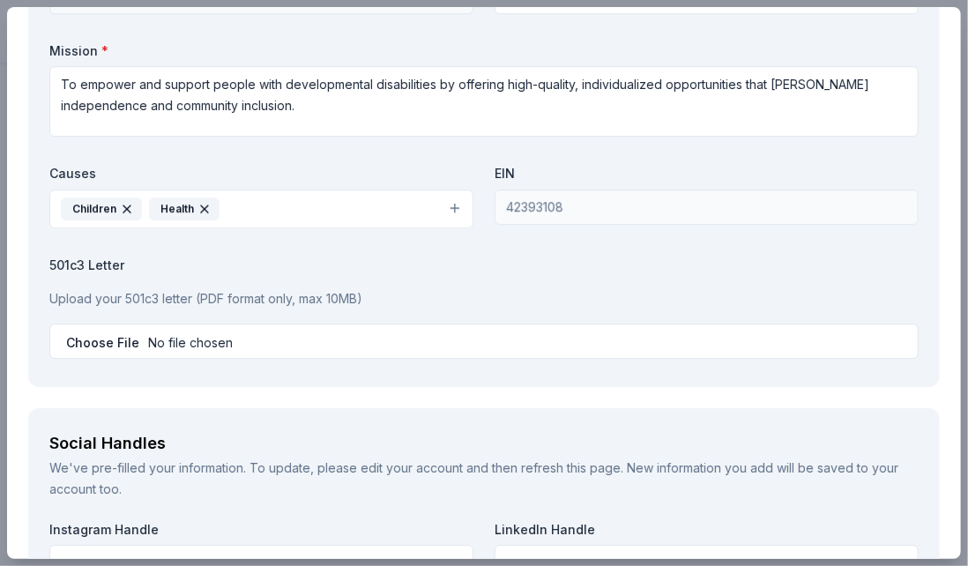
click at [250, 206] on button "Children Health" at bounding box center [261, 209] width 424 height 39
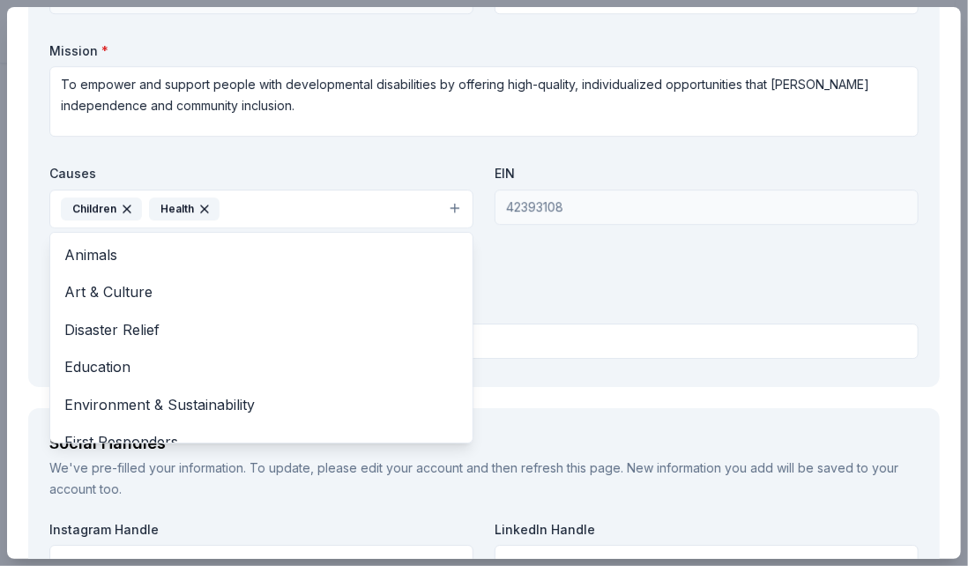
click at [511, 209] on div "Organization Name * [PERSON_NAME] RIVER ASSOCIATION FOR RETARDED CITIZENS INC O…" at bounding box center [483, 159] width 869 height 411
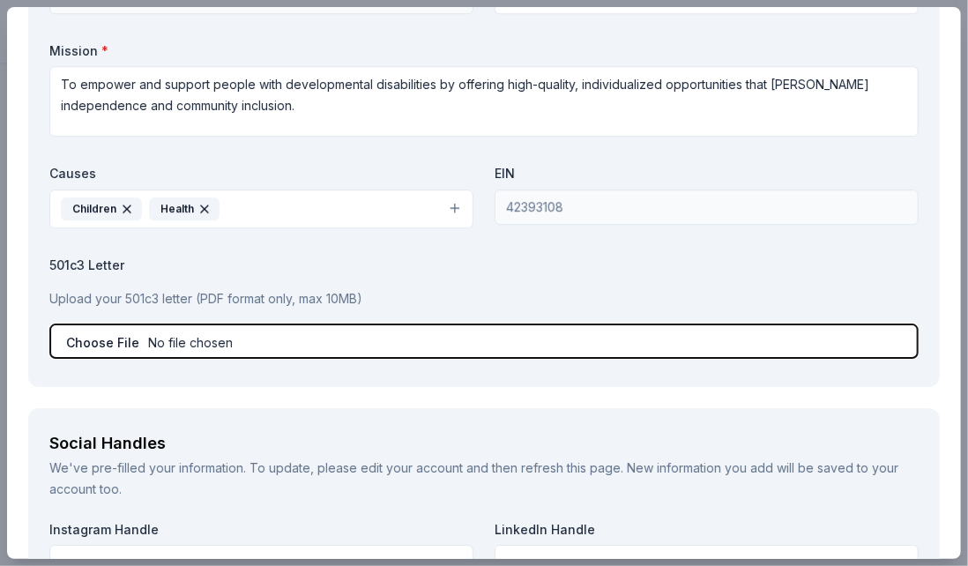
click at [110, 341] on input "file" at bounding box center [483, 341] width 869 height 35
type input "C:\fakepath\Updated 501 c(3).pdf"
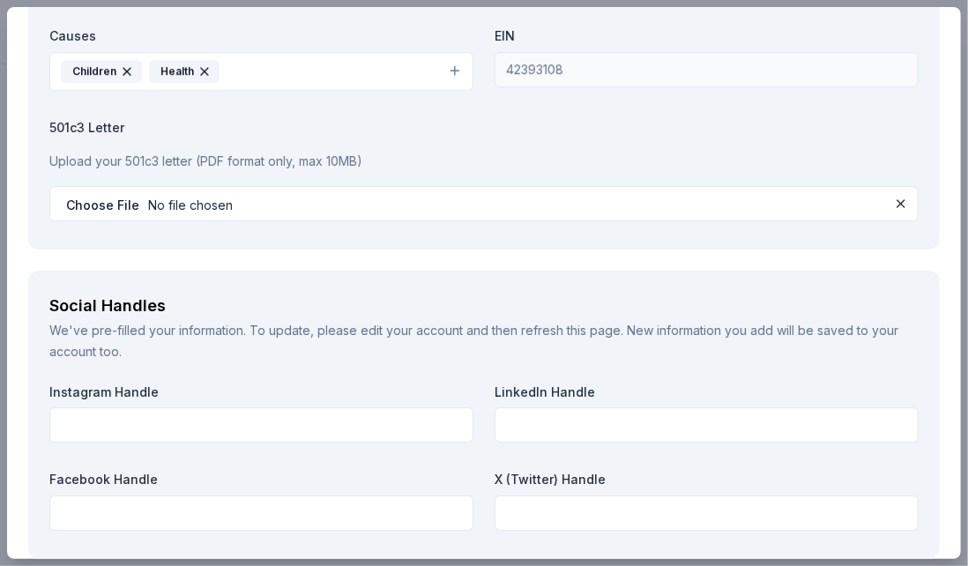
scroll to position [2189, 0]
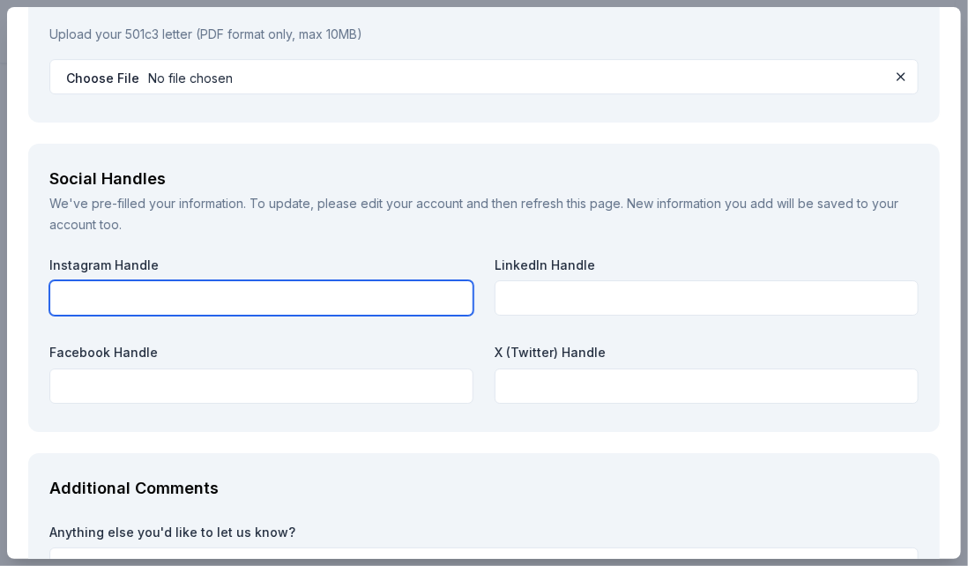
click at [168, 296] on input "text" at bounding box center [261, 297] width 424 height 35
type input "@charlesrivercenter"
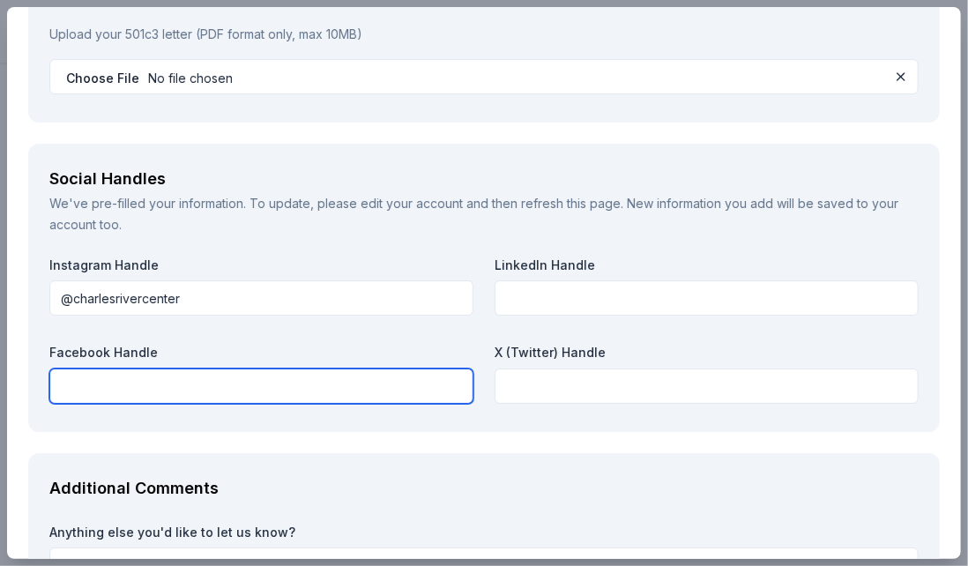
click at [108, 385] on input "text" at bounding box center [261, 385] width 424 height 35
paste input "[URL][DOMAIN_NAME]"
drag, startPoint x: 227, startPoint y: 382, endPoint x: 0, endPoint y: 362, distance: 228.3
click at [0, 364] on html "2025 5K Run/1 Mile Walk Save Apply Due [DATE] Share Grüns New 5 applies last we…" at bounding box center [484, 283] width 968 height 566
click at [129, 385] on input "[URL][DOMAIN_NAME]" at bounding box center [261, 385] width 424 height 35
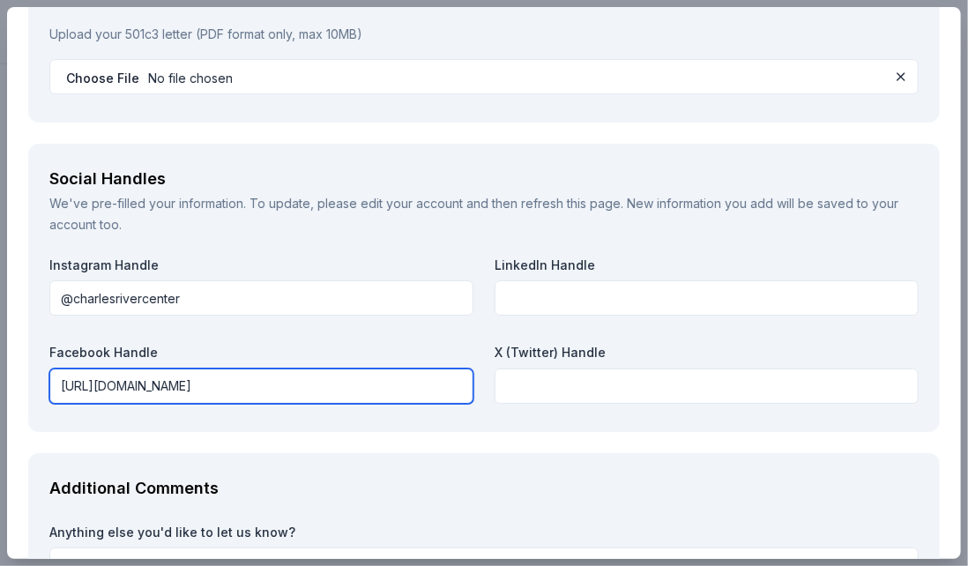
drag, startPoint x: 226, startPoint y: 382, endPoint x: -46, endPoint y: 356, distance: 272.7
click at [0, 356] on html "2025 5K Run/1 Mile Walk Save Apply Due [DATE] Share Grüns New 5 applies last we…" at bounding box center [484, 283] width 968 height 566
click at [197, 384] on input "TheCharlesRiverCenter/" at bounding box center [261, 385] width 424 height 35
type input "TheCharlesRiverCenter"
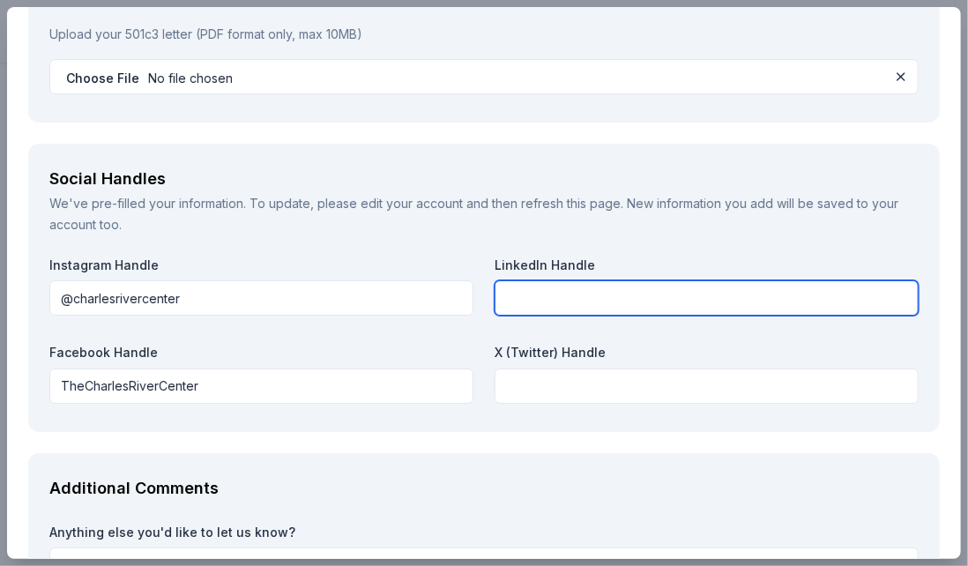
click at [623, 301] on input "text" at bounding box center [707, 297] width 424 height 35
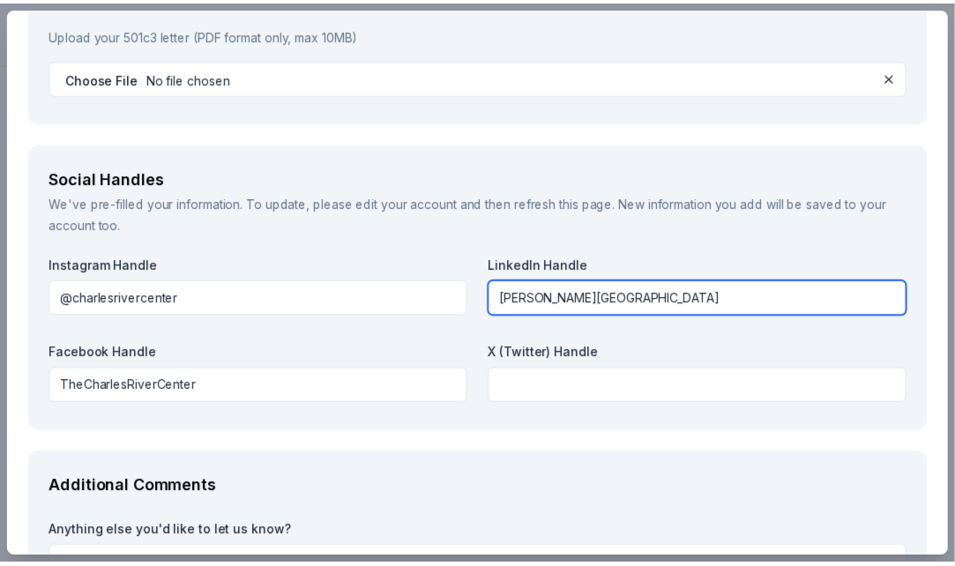
scroll to position [2366, 0]
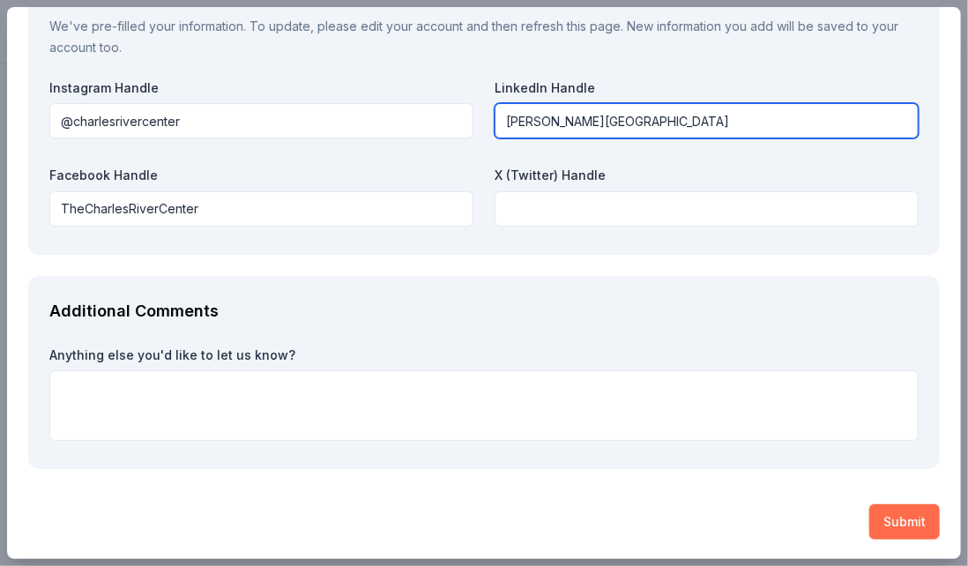
type input "[PERSON_NAME][GEOGRAPHIC_DATA]"
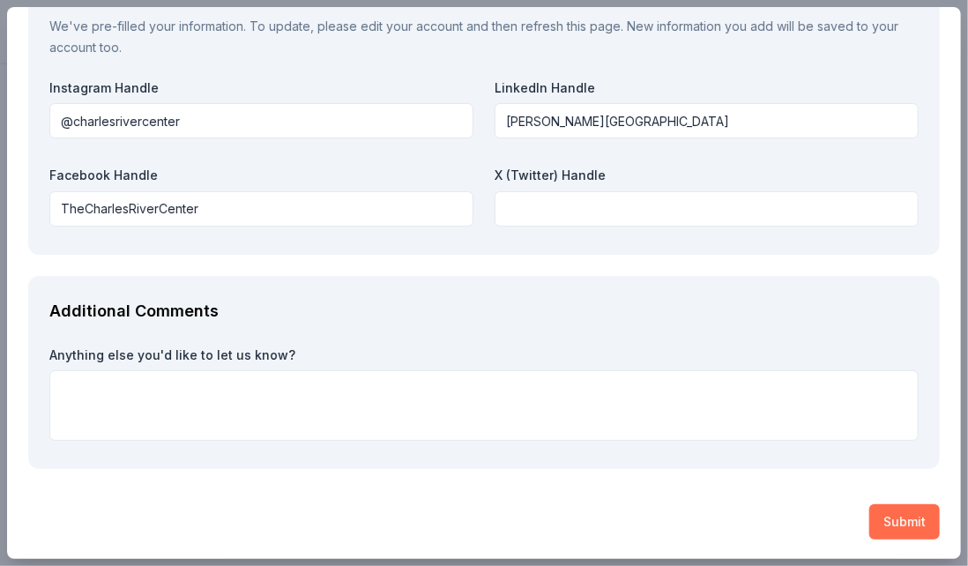
click at [897, 526] on button "Submit" at bounding box center [904, 521] width 71 height 35
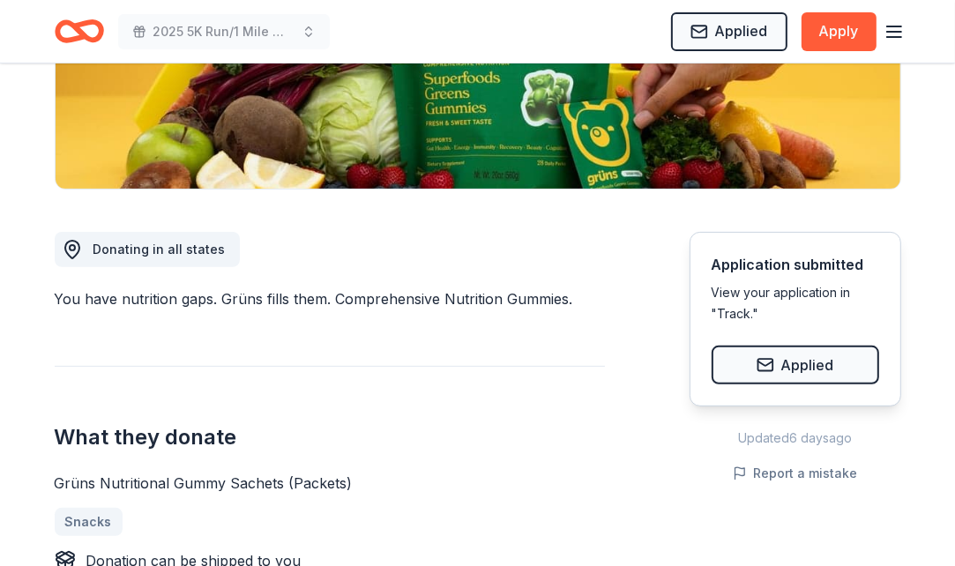
scroll to position [88, 0]
